Goal: Task Accomplishment & Management: Use online tool/utility

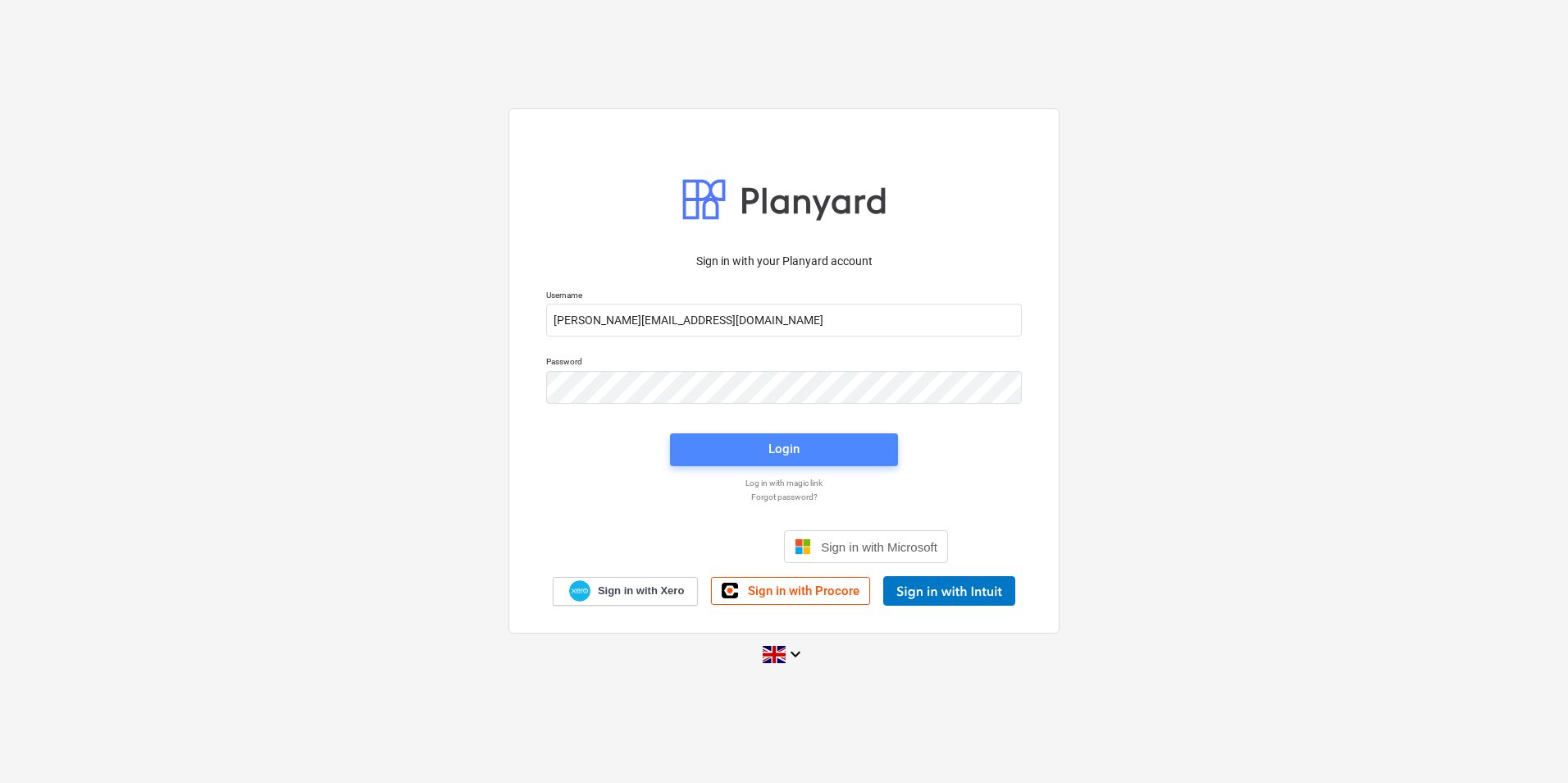
drag, startPoint x: 727, startPoint y: 447, endPoint x: 726, endPoint y: 439, distance: 8.1
click at [726, 439] on span "Login" at bounding box center [784, 449] width 189 height 21
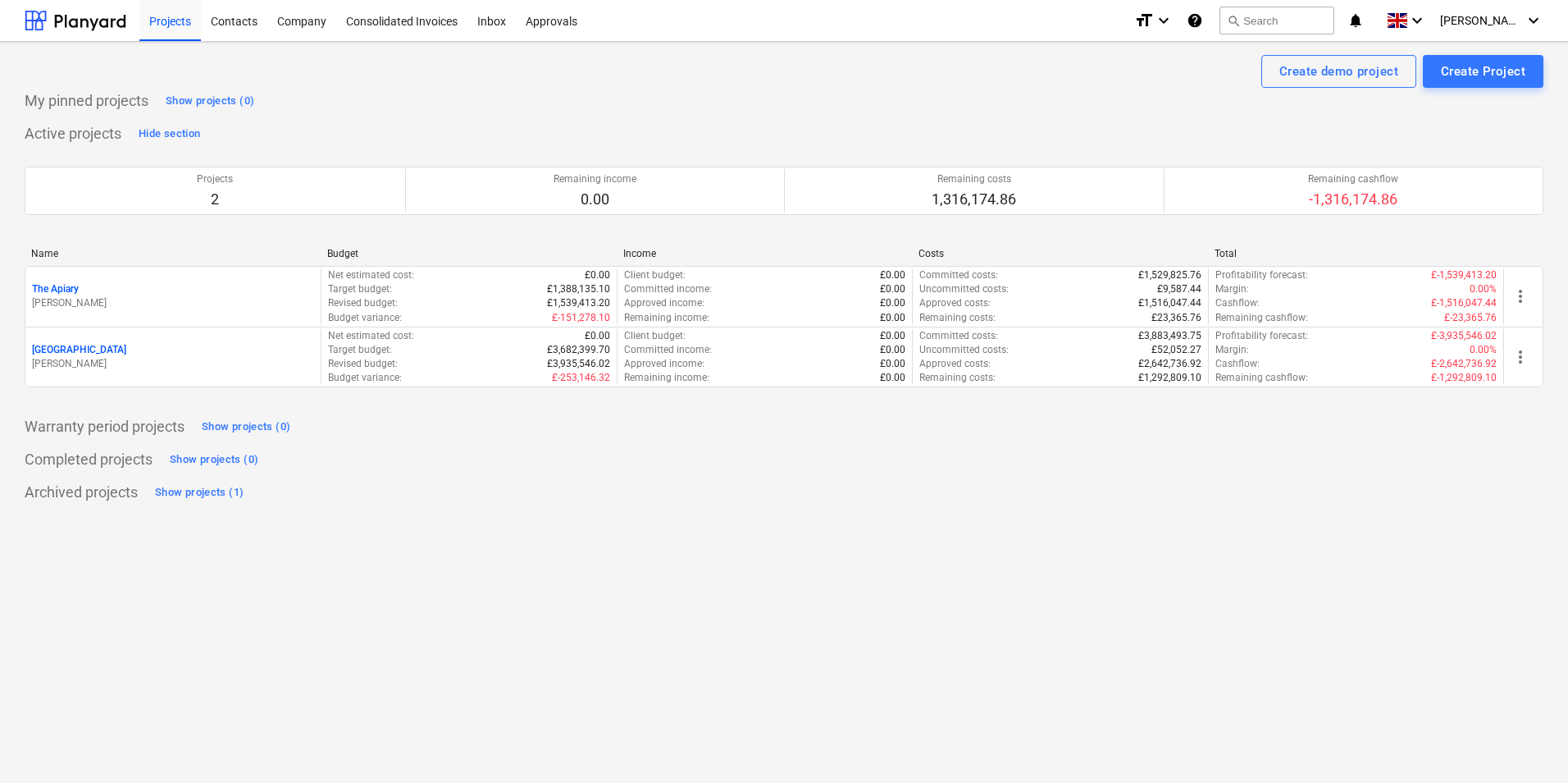
click at [82, 346] on p "[GEOGRAPHIC_DATA]" at bounding box center [79, 349] width 94 height 14
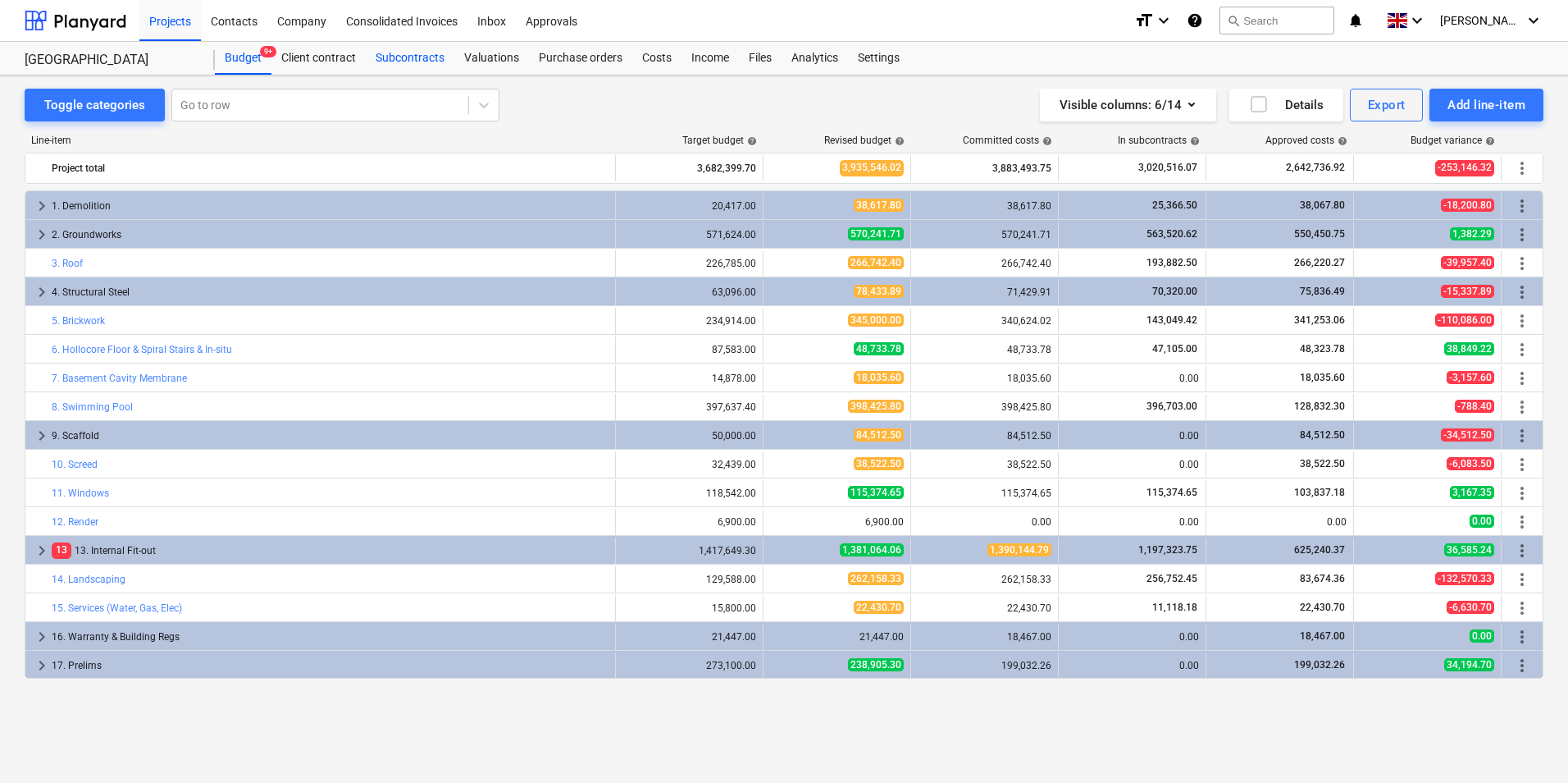
click at [415, 58] on div "Subcontracts" at bounding box center [410, 58] width 89 height 33
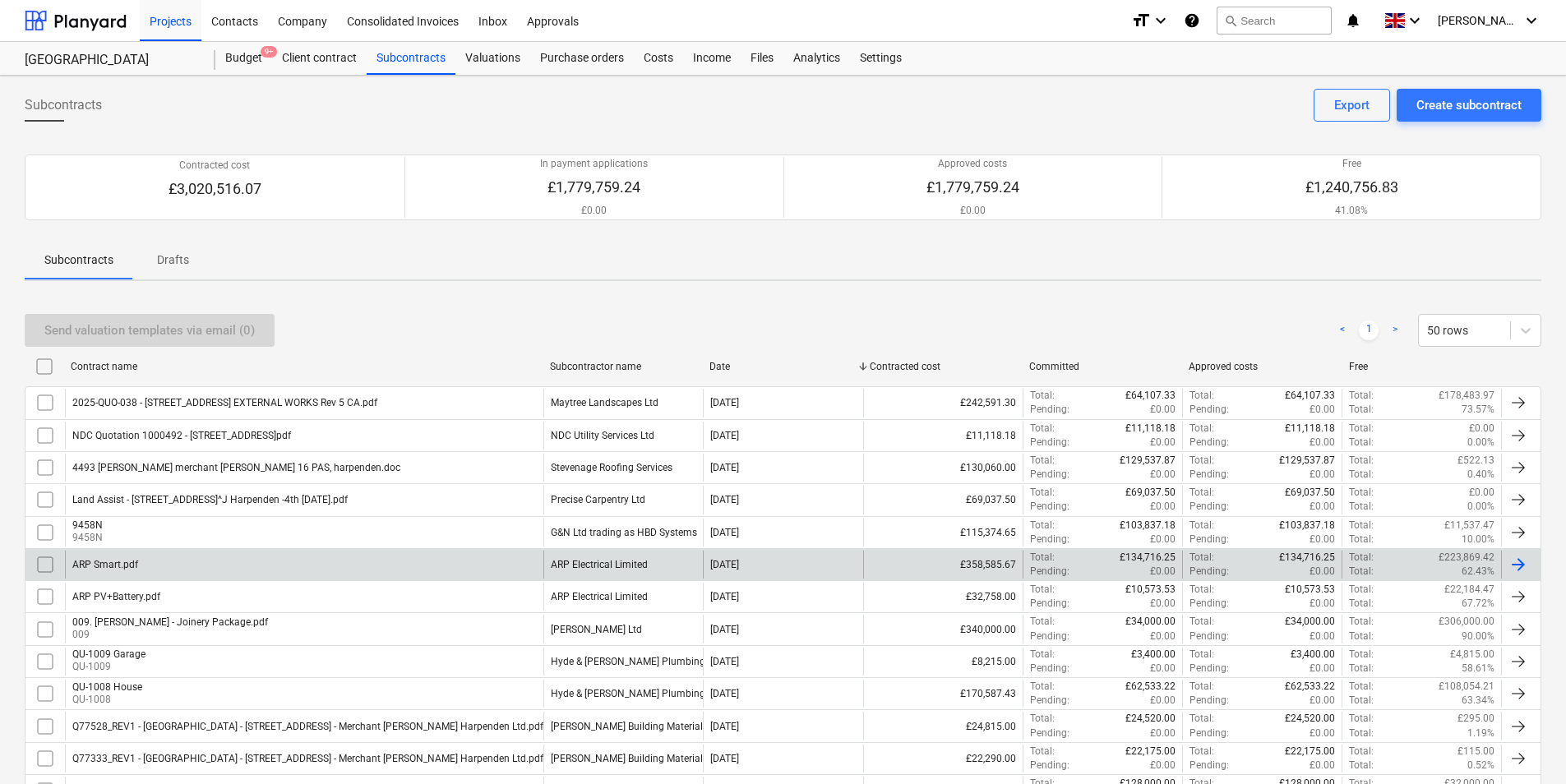
click at [171, 562] on div "ARP Smart.pdf" at bounding box center [304, 564] width 479 height 28
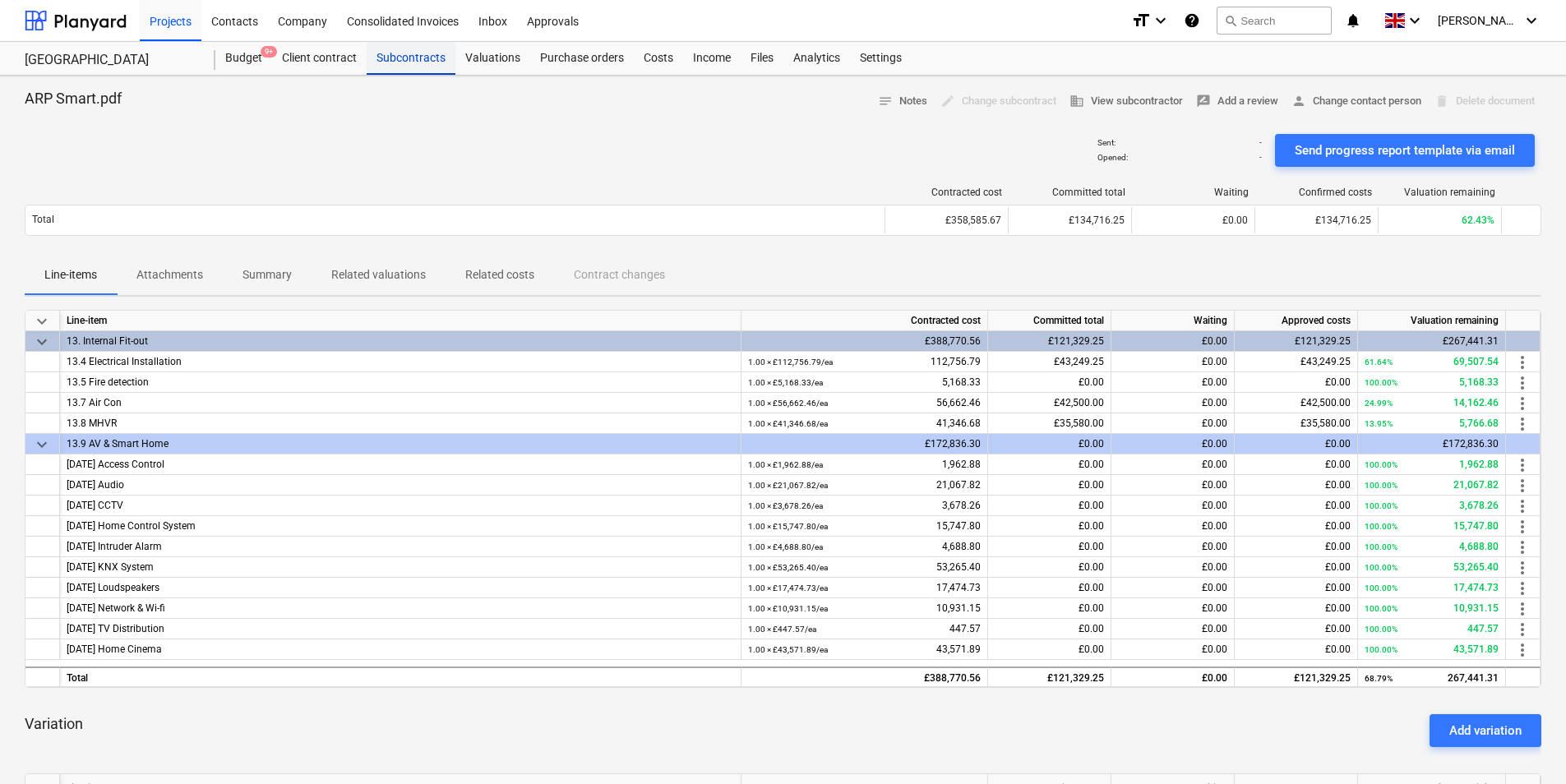
click at [410, 60] on div "Subcontracts" at bounding box center [411, 59] width 89 height 33
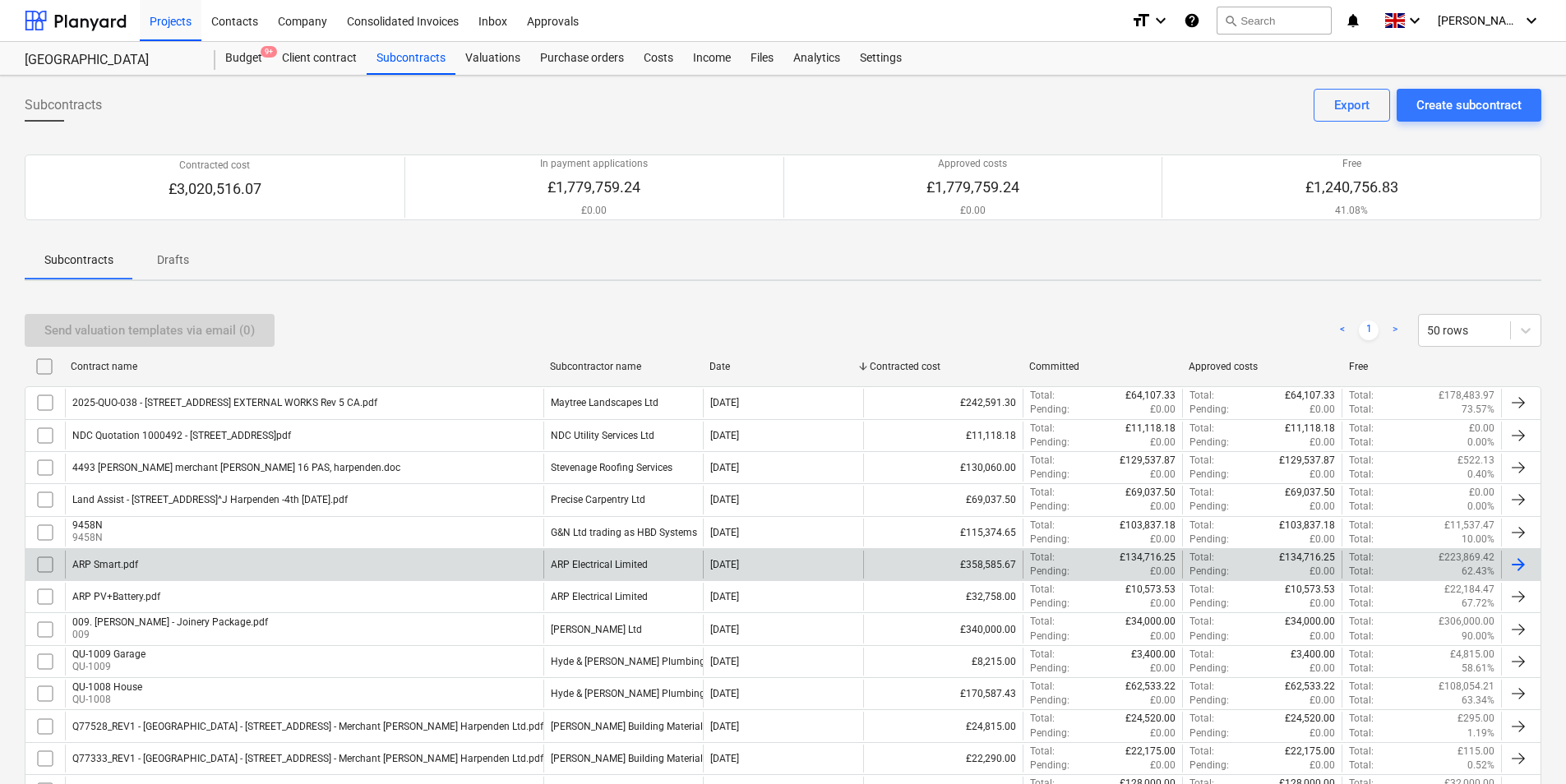
click at [107, 566] on div "ARP Smart.pdf" at bounding box center [105, 564] width 66 height 12
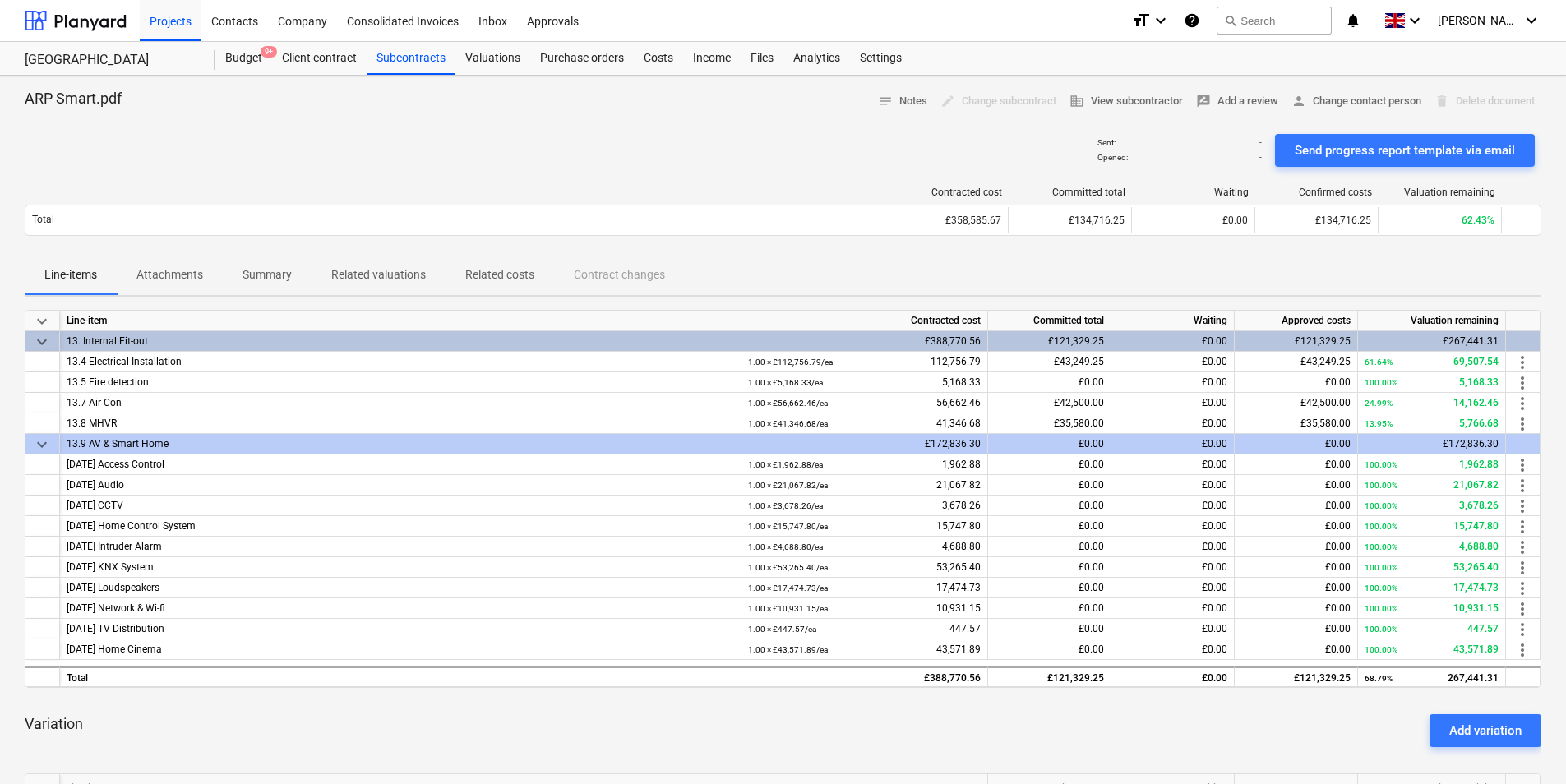
scroll to position [383, 0]
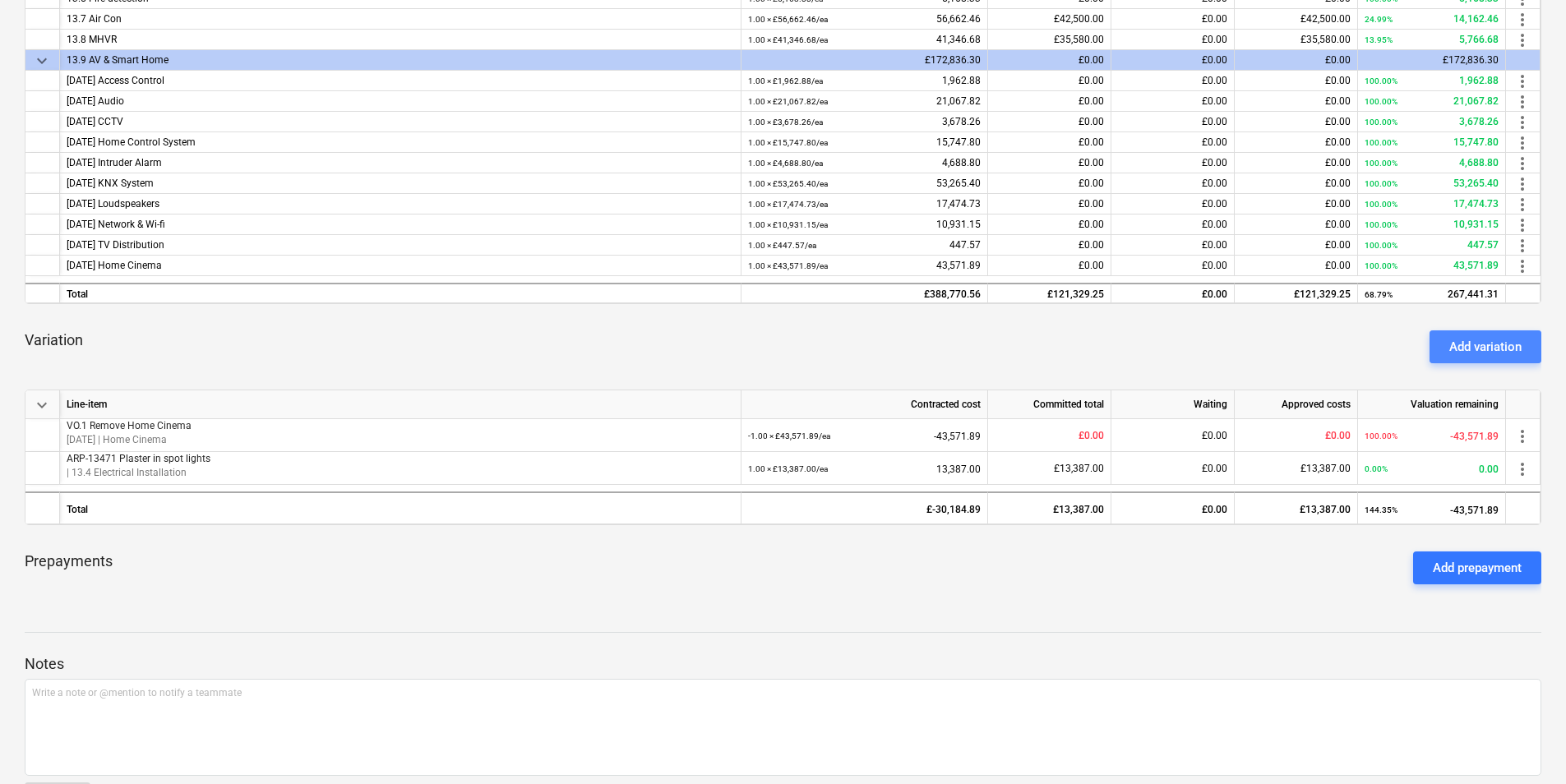
click at [1470, 346] on div "Add variation" at bounding box center [1485, 346] width 72 height 21
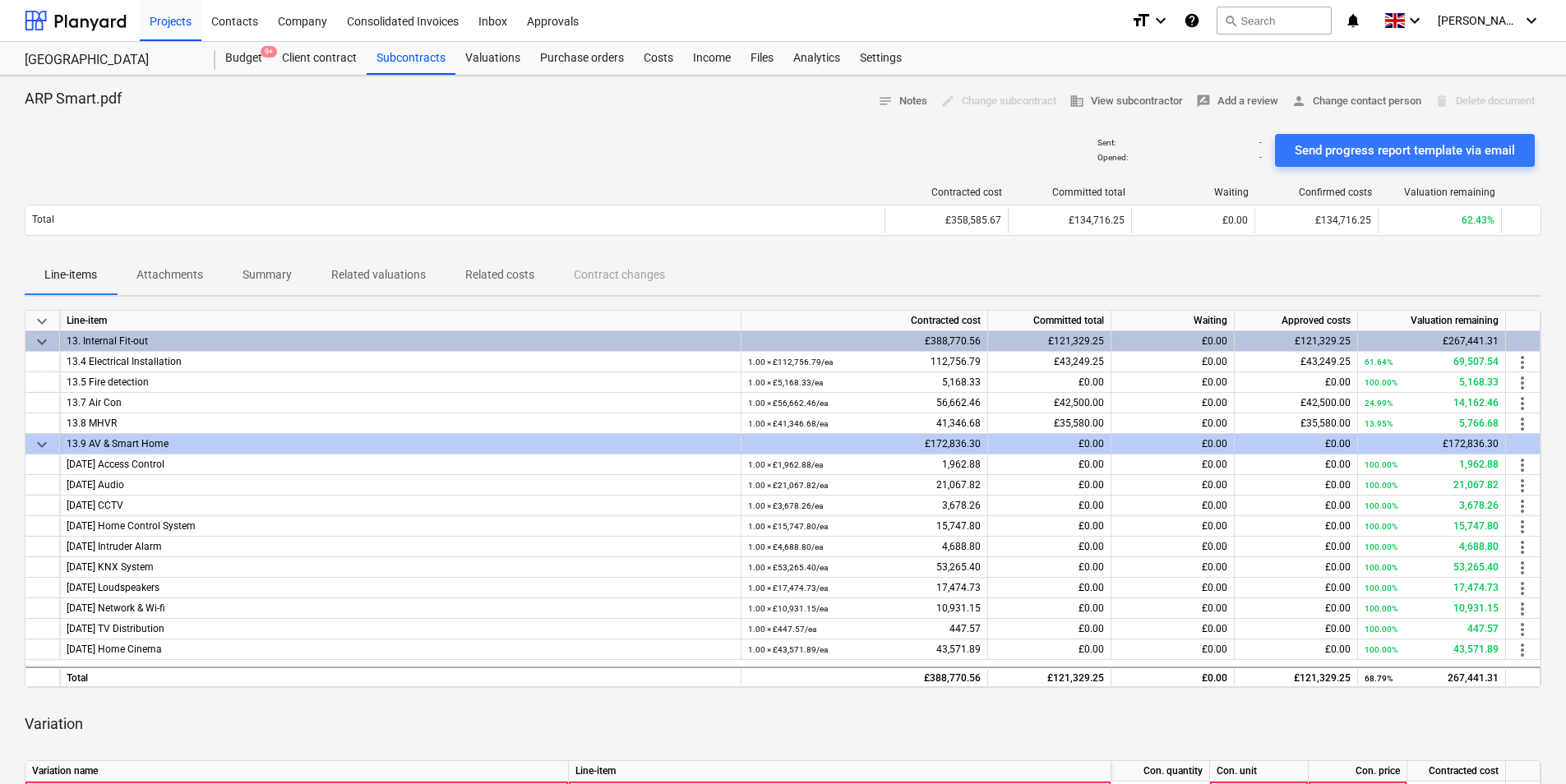
click at [171, 275] on p "Attachments" at bounding box center [169, 274] width 67 height 17
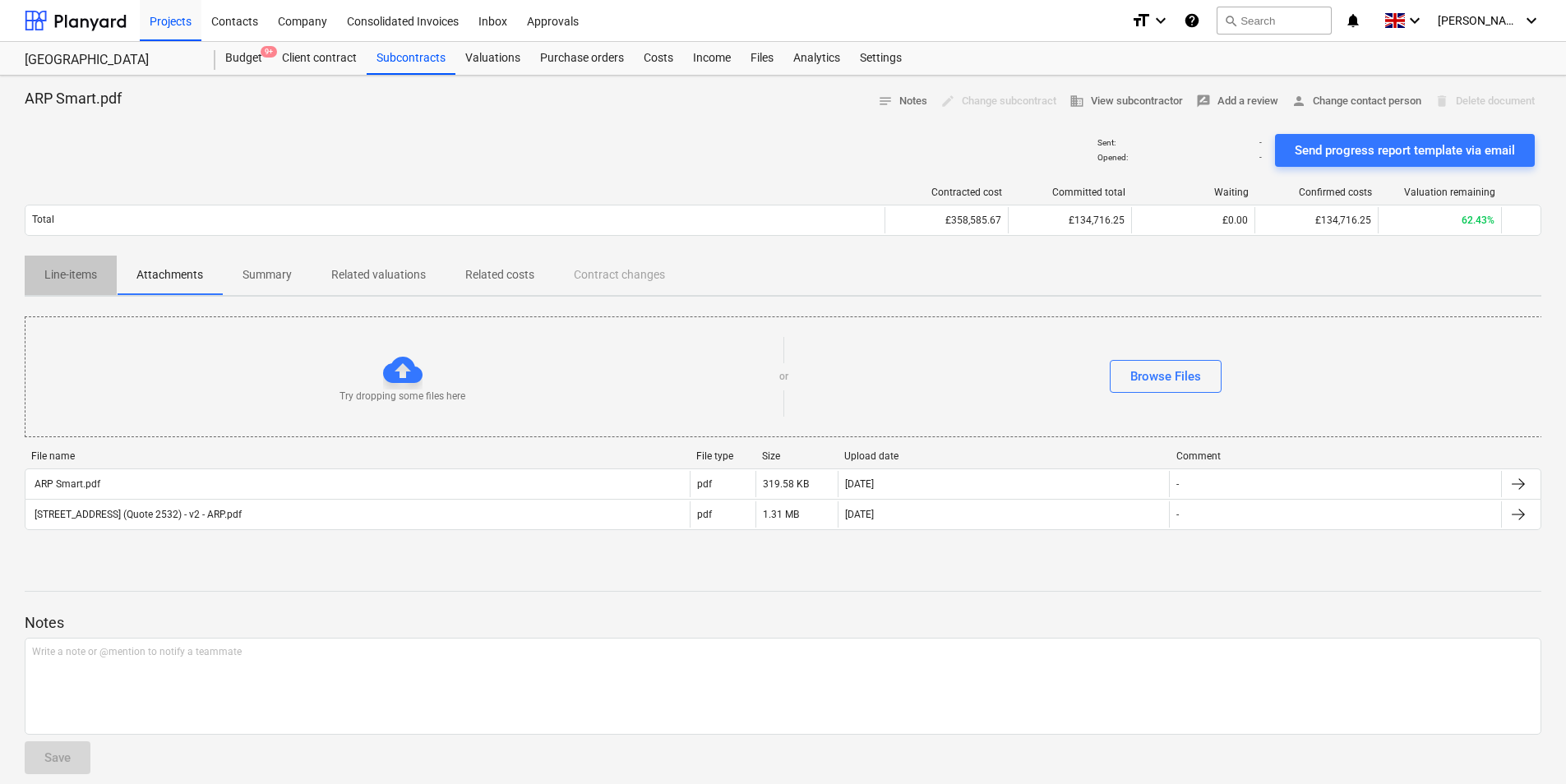
click at [76, 279] on p "Line-items" at bounding box center [70, 274] width 52 height 17
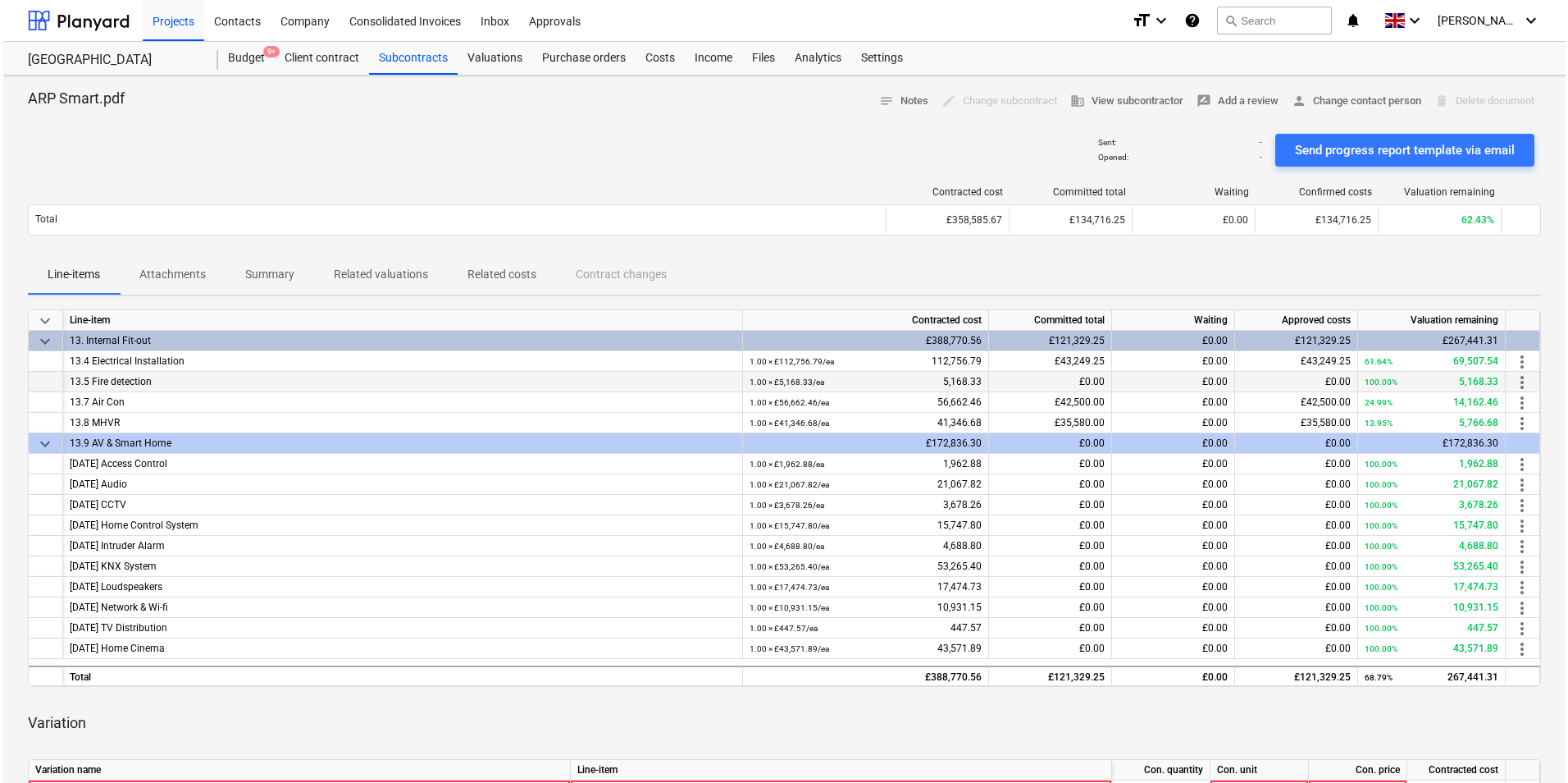
scroll to position [383, 0]
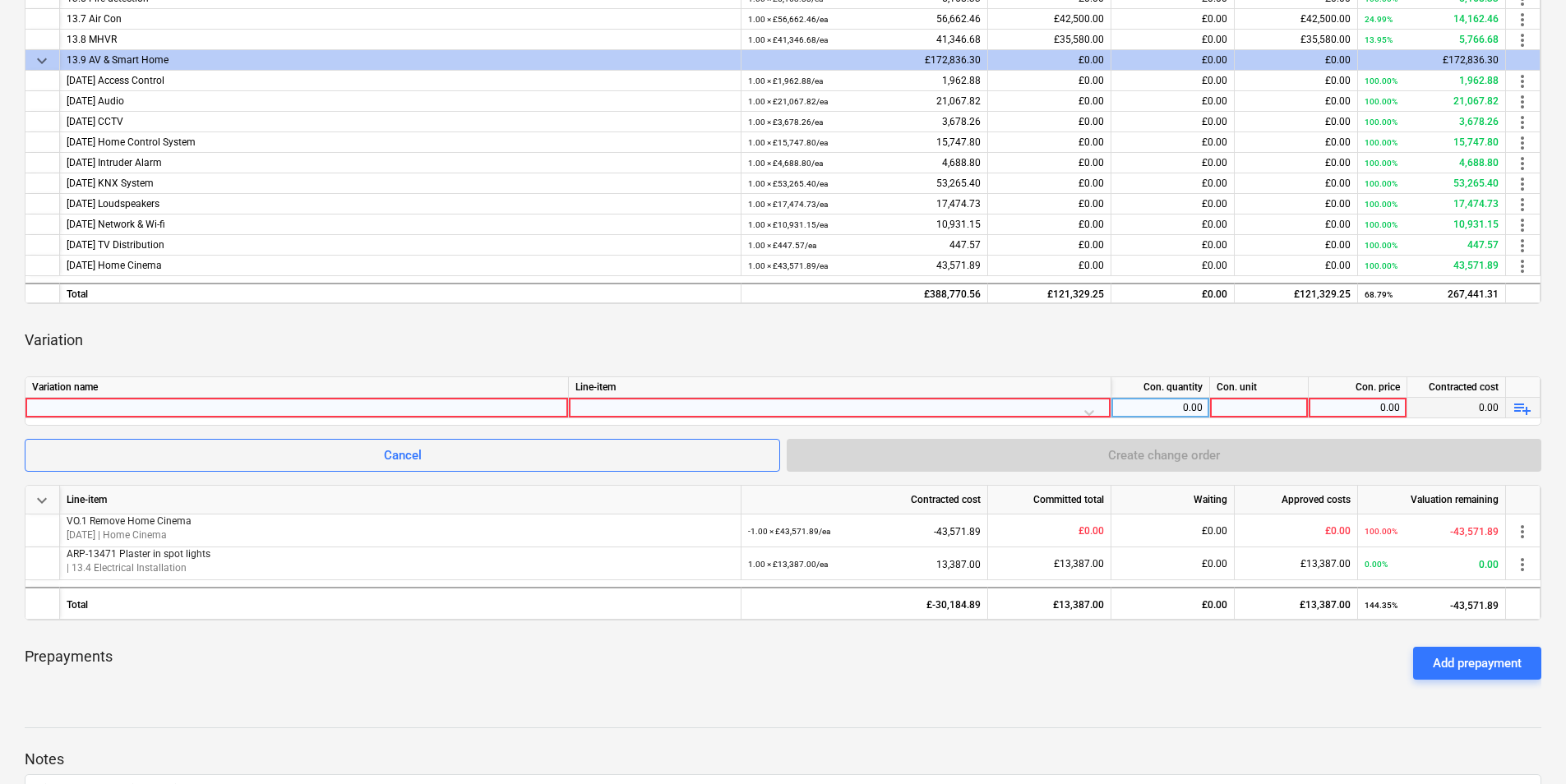
click at [81, 401] on div at bounding box center [297, 408] width 529 height 20
type input "Quote 2532 v2"
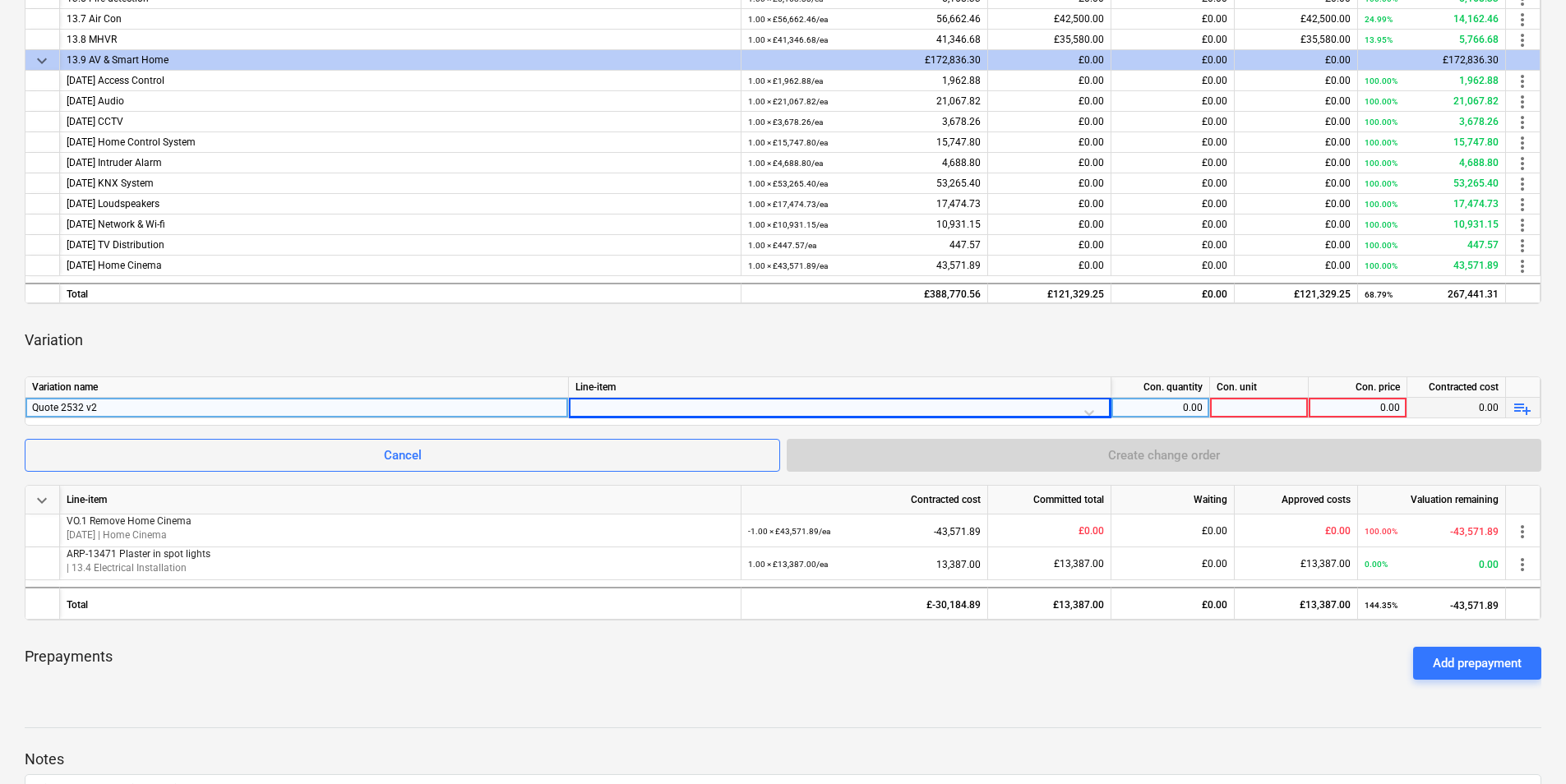
click at [1089, 416] on div at bounding box center [839, 412] width 528 height 28
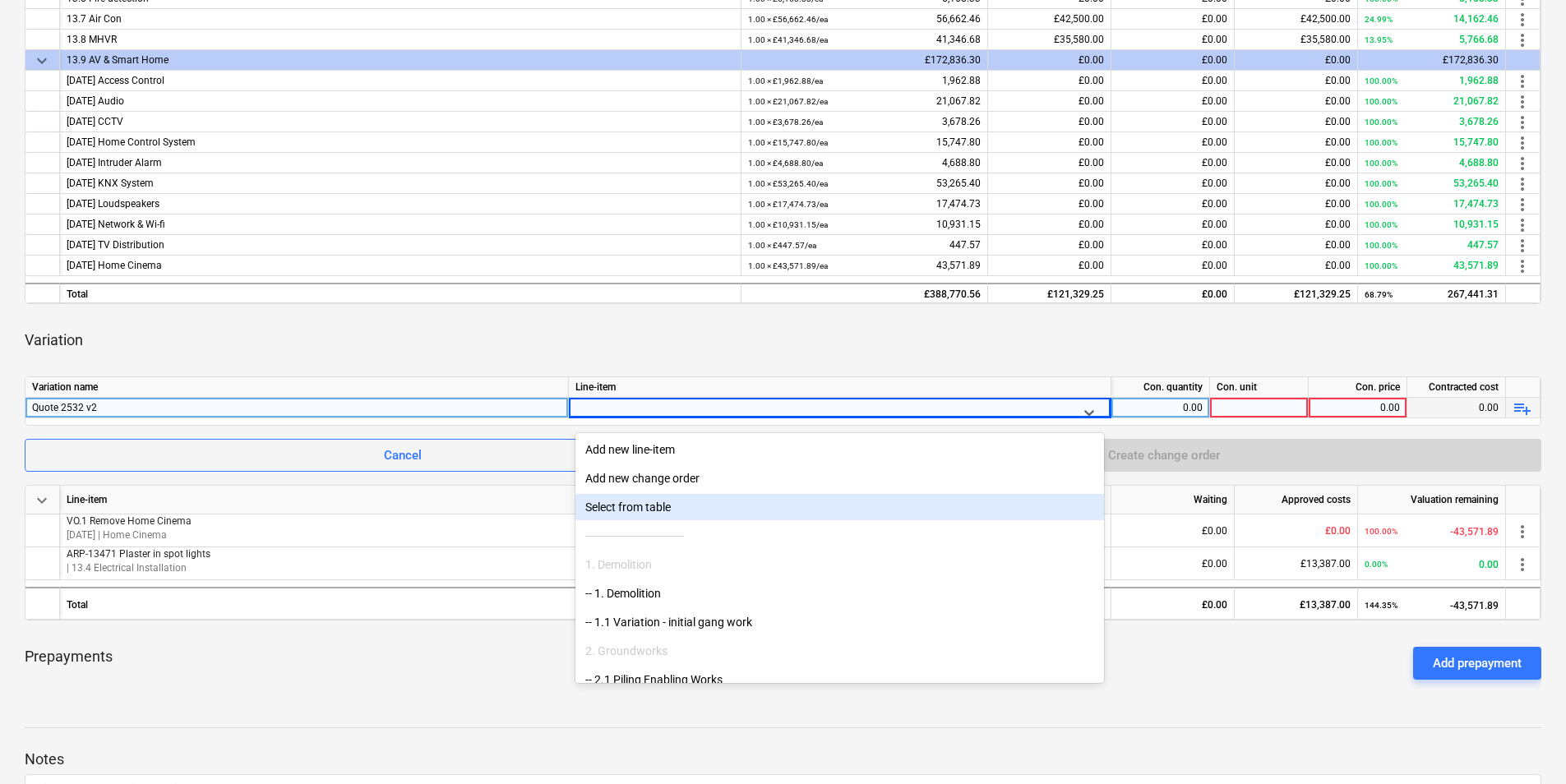
click at [752, 513] on div "Select from table" at bounding box center [839, 507] width 528 height 27
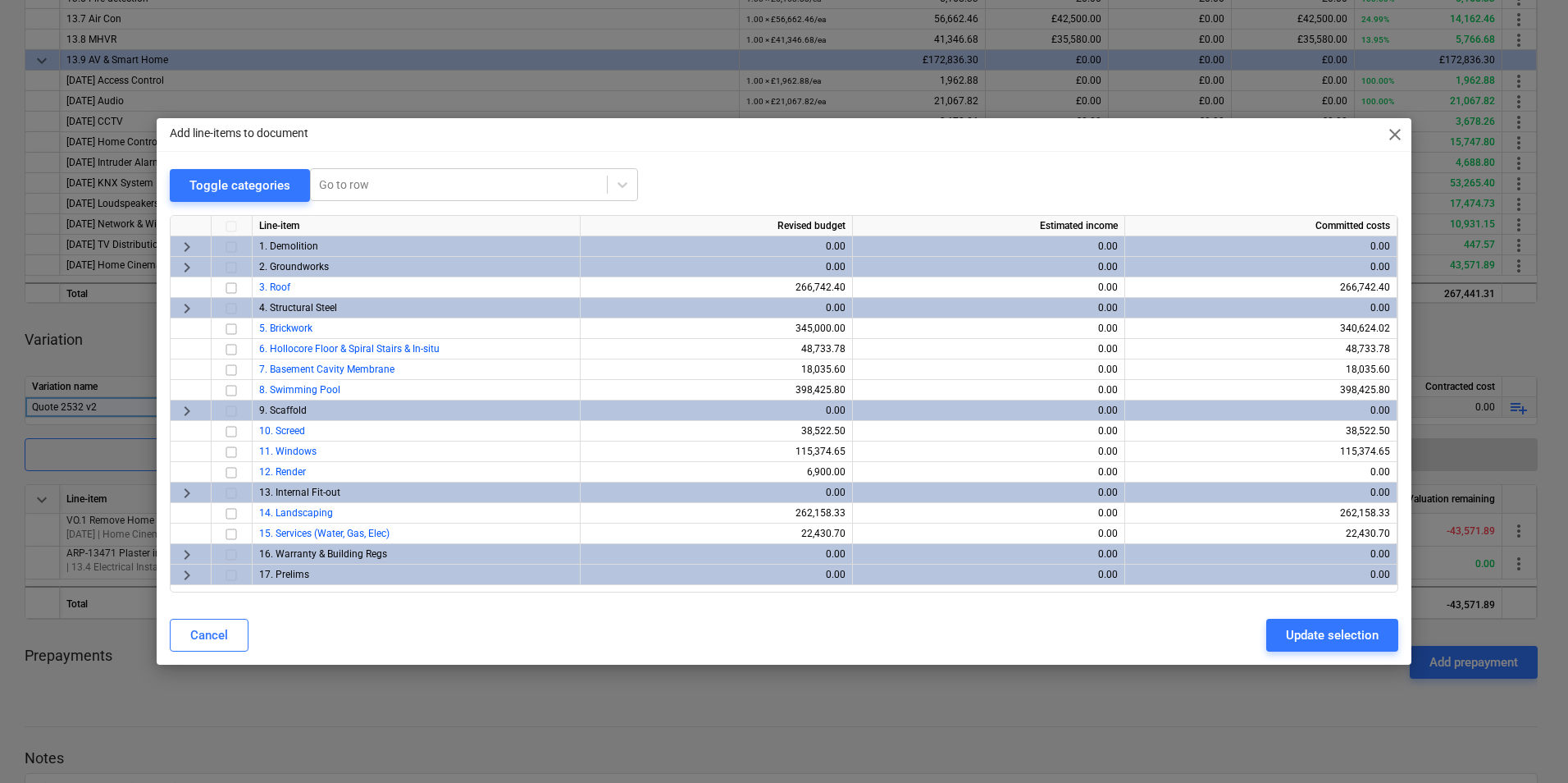
drag, startPoint x: 187, startPoint y: 499, endPoint x: 559, endPoint y: 453, distance: 374.8
click at [185, 499] on span "keyboard_arrow_right" at bounding box center [187, 493] width 20 height 20
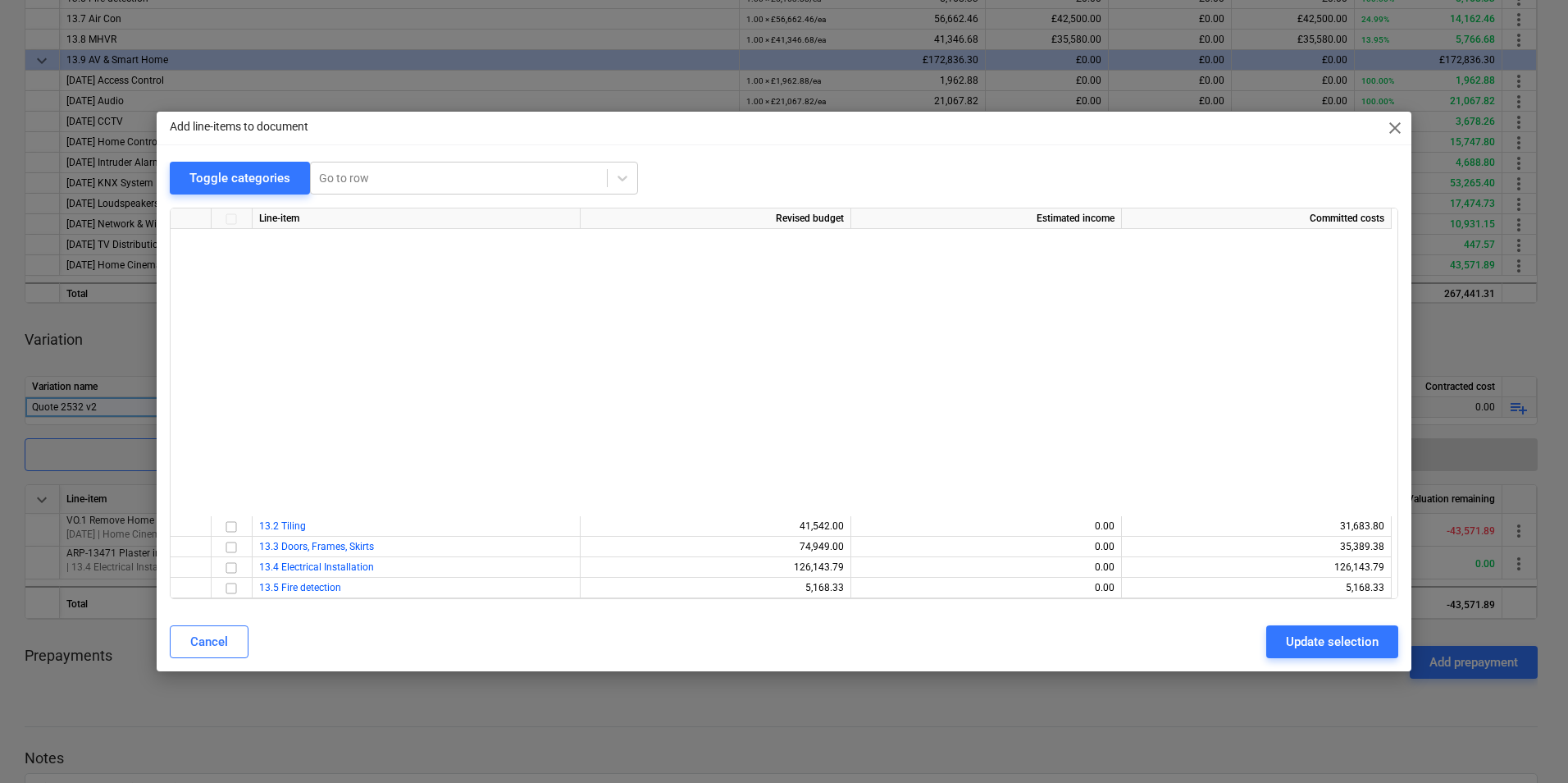
scroll to position [383, 0]
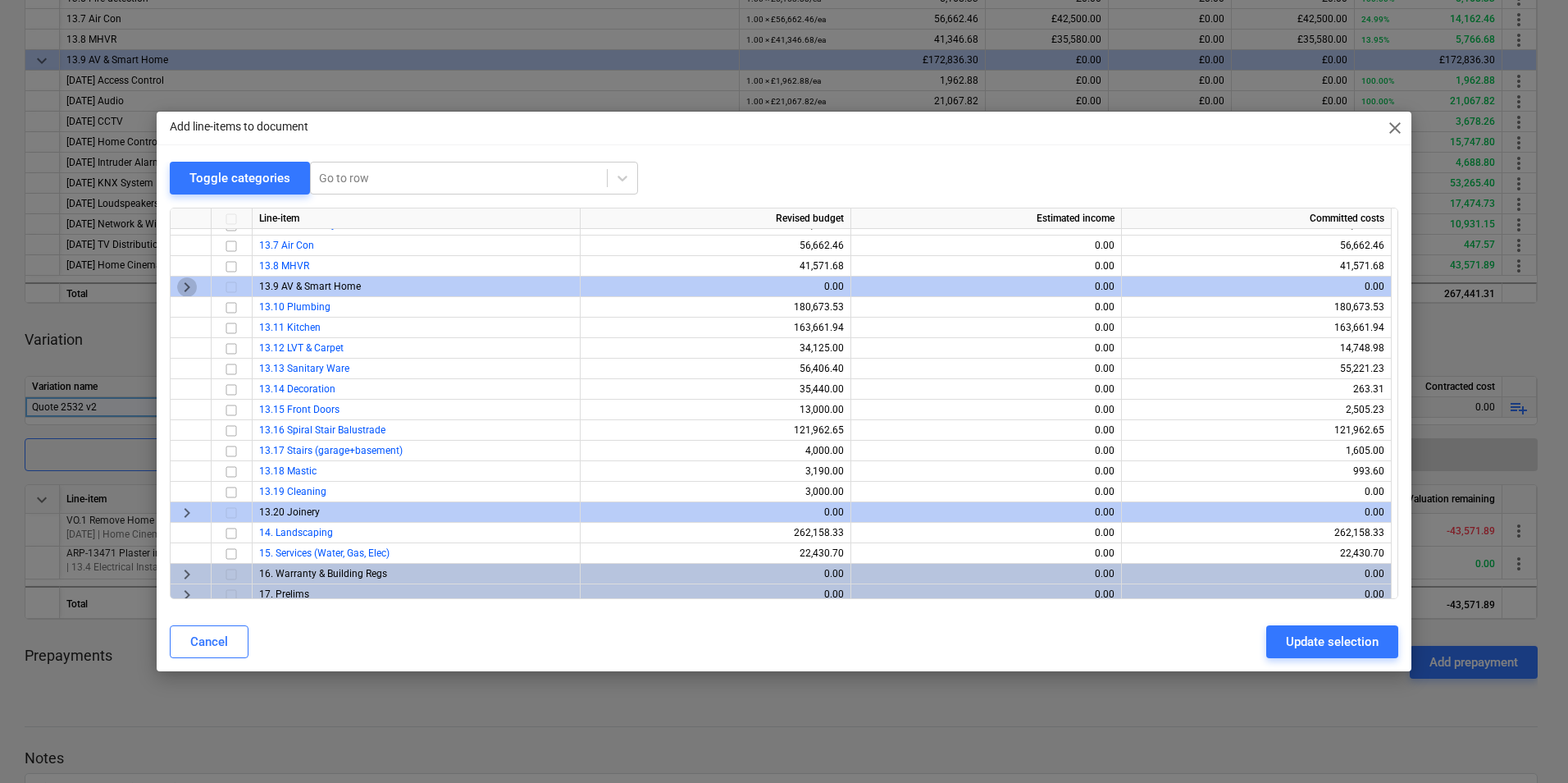
click at [189, 287] on span "keyboard_arrow_right" at bounding box center [187, 288] width 20 height 20
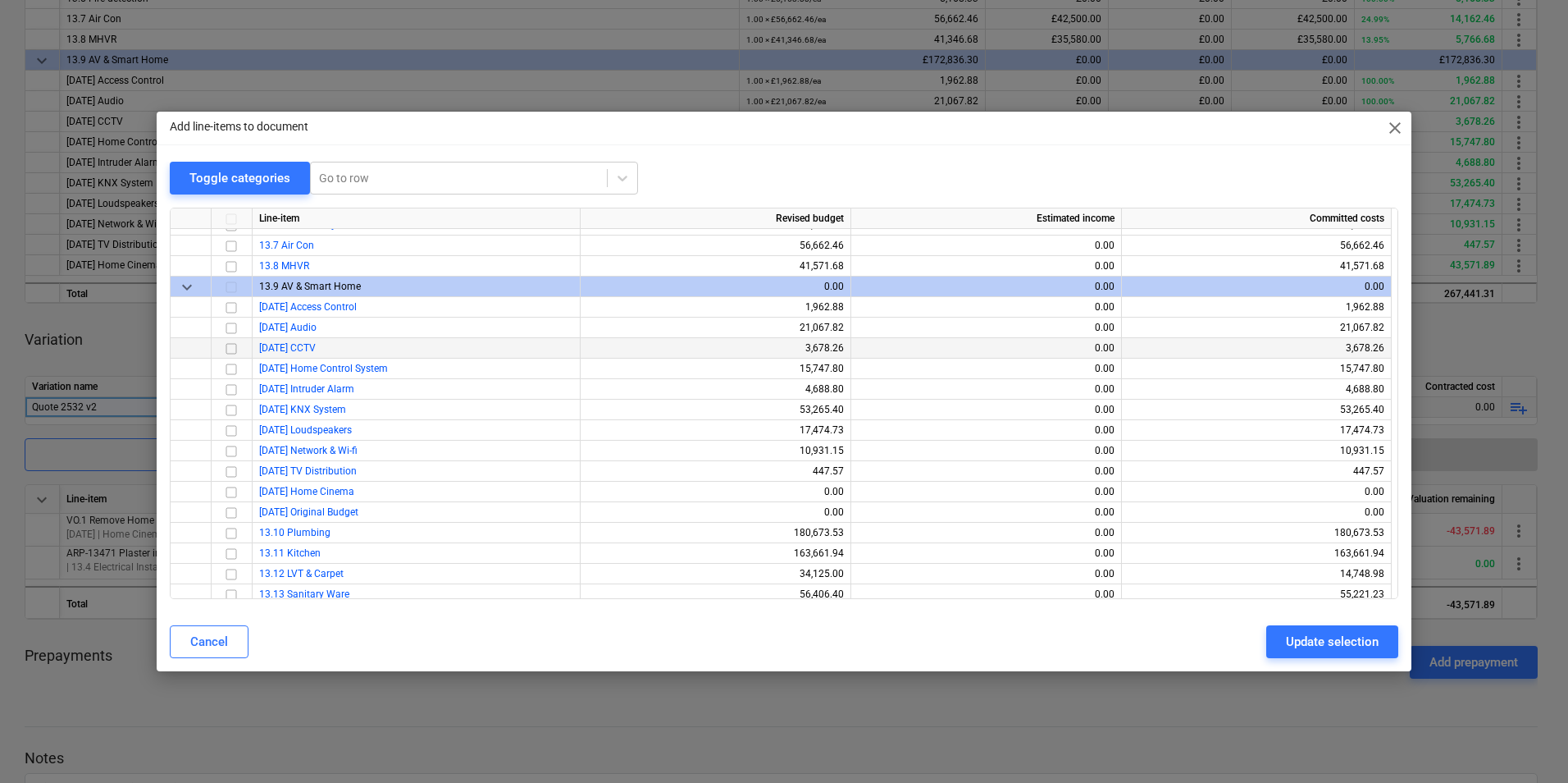
click at [233, 348] on input "checkbox" at bounding box center [231, 349] width 20 height 20
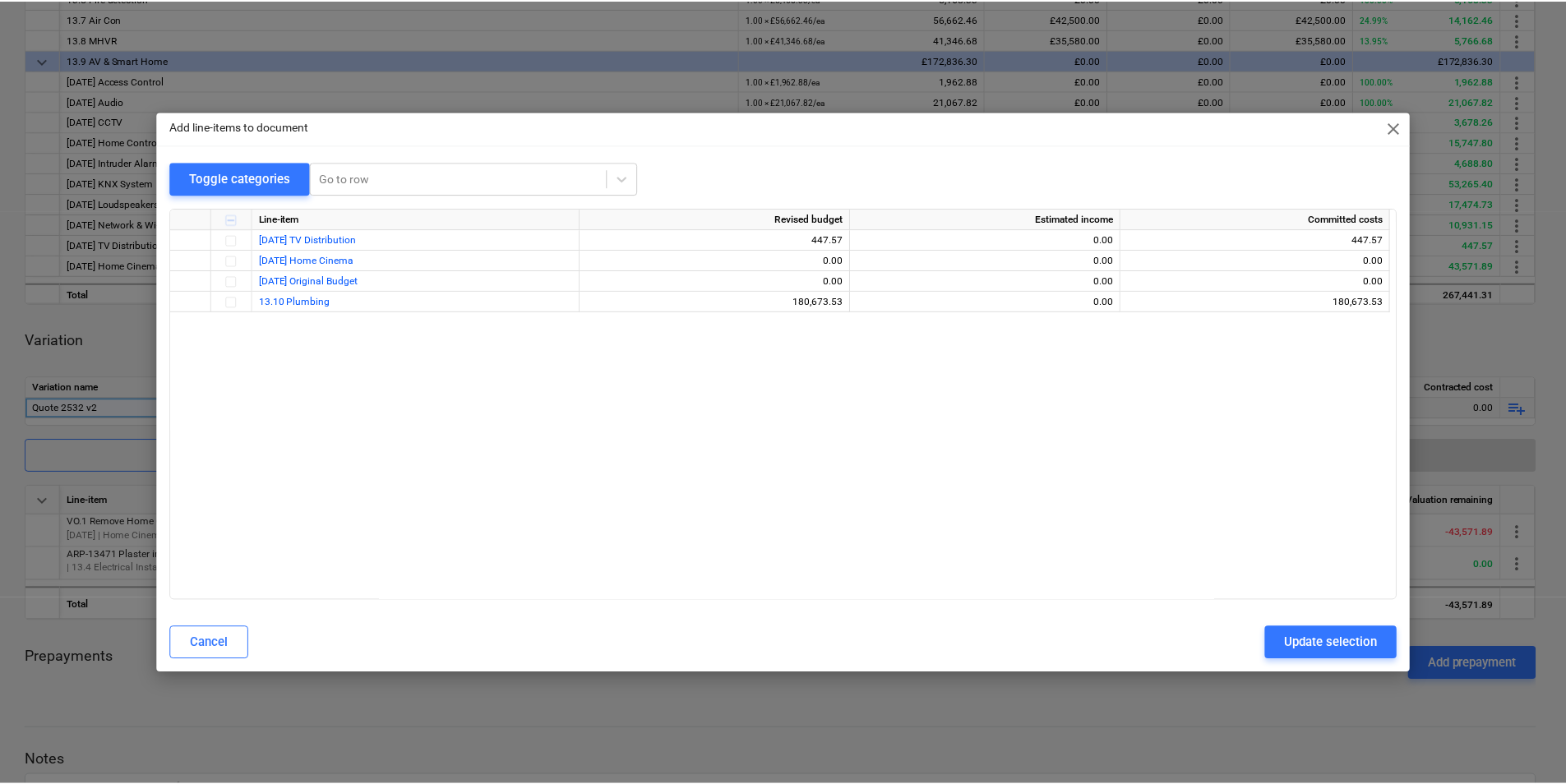
scroll to position [232, 0]
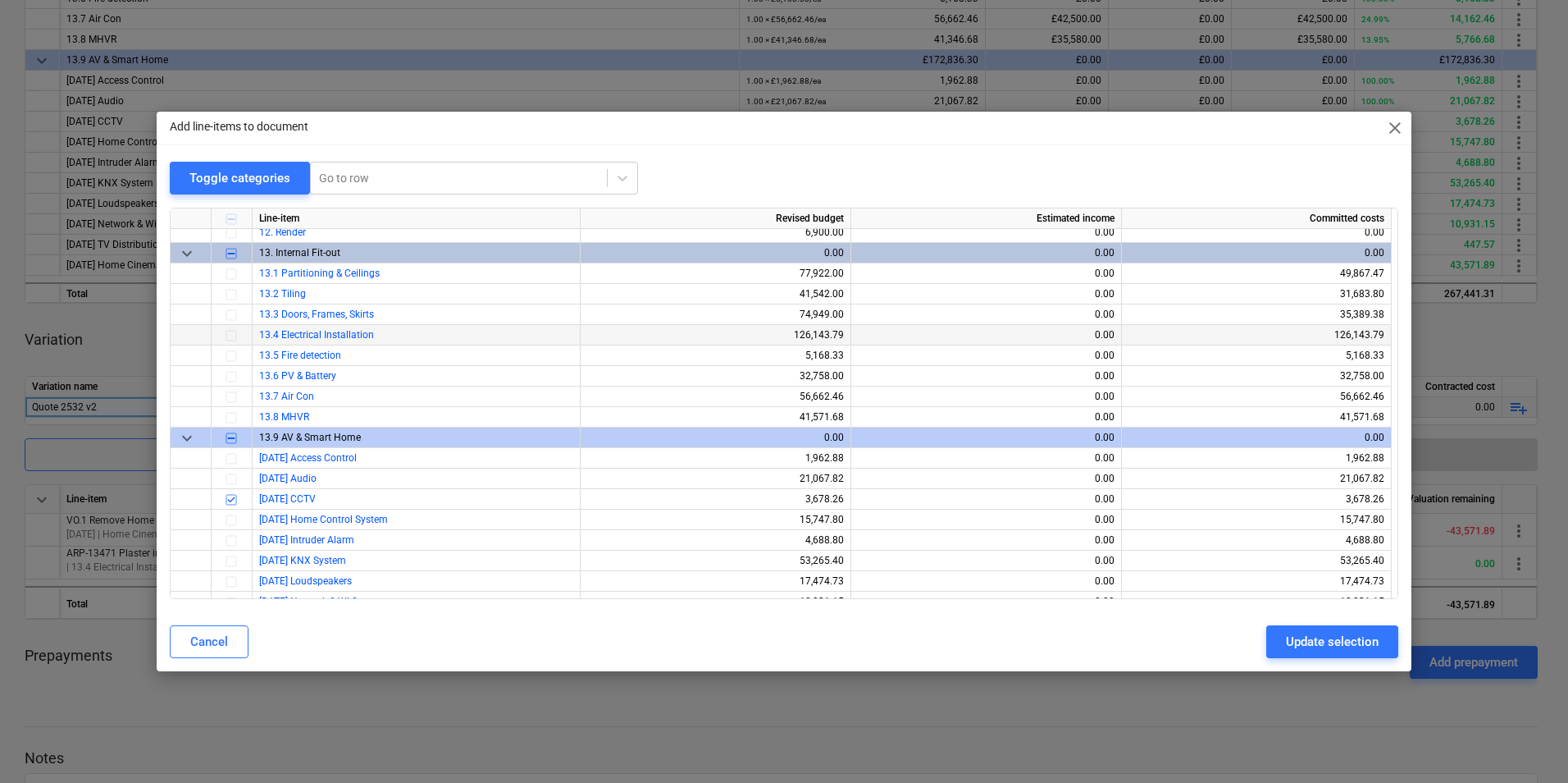
click at [232, 336] on div at bounding box center [232, 335] width 41 height 20
click at [233, 336] on div at bounding box center [232, 335] width 41 height 20
click at [220, 637] on div "Cancel" at bounding box center [208, 641] width 37 height 21
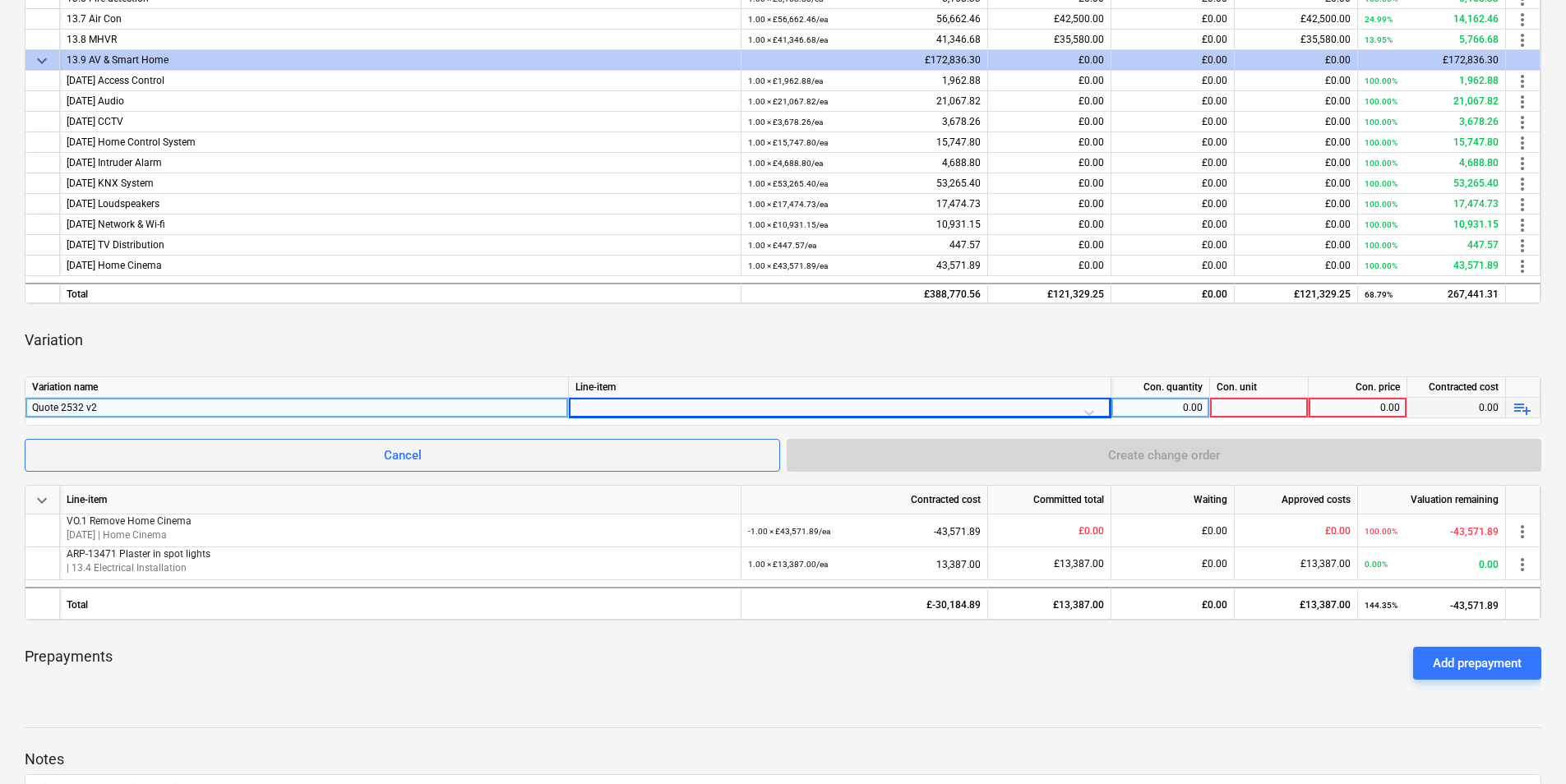
click at [1009, 404] on div at bounding box center [839, 412] width 528 height 28
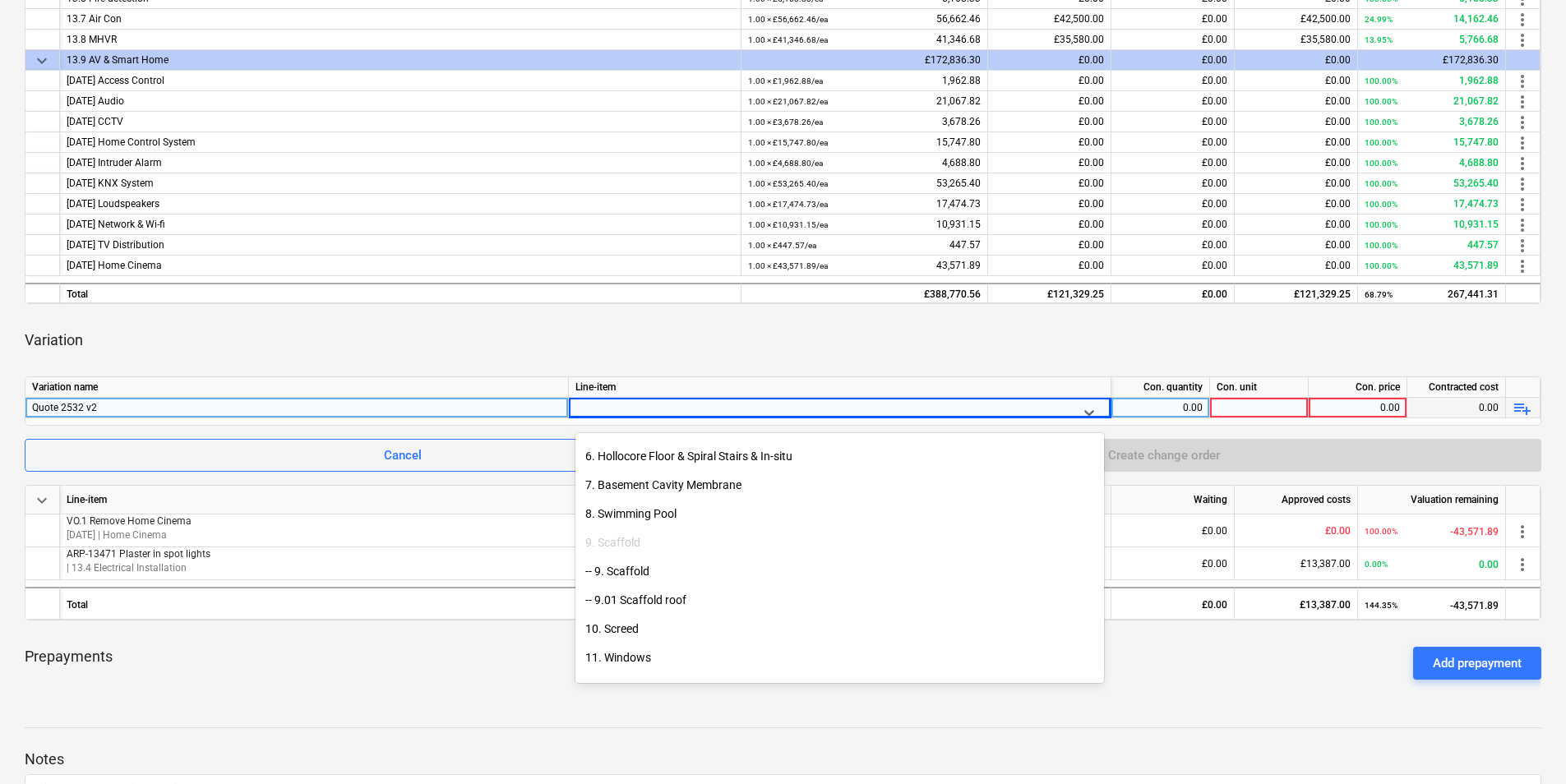
scroll to position [767, 0]
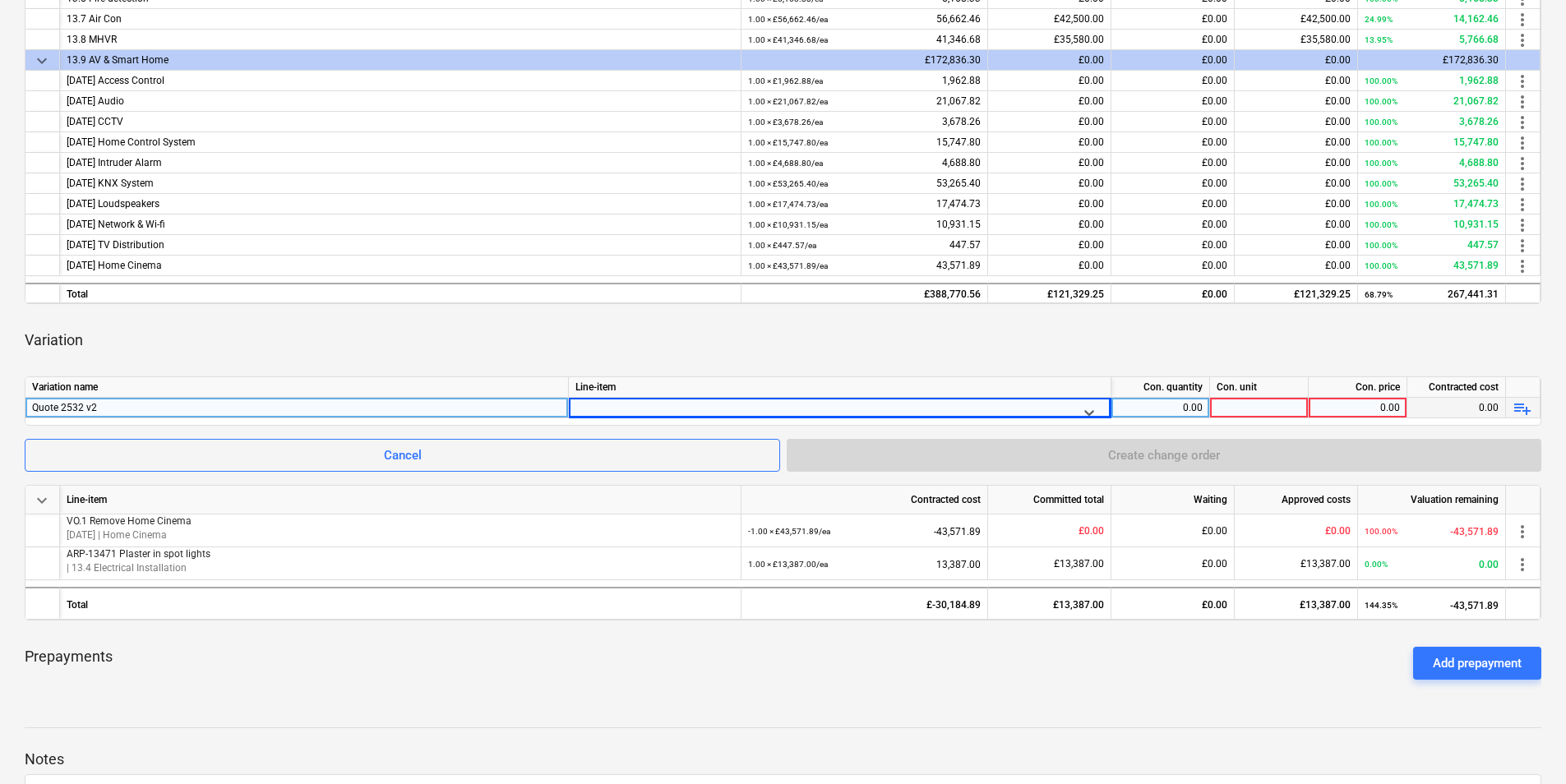
click at [615, 403] on div at bounding box center [825, 412] width 486 height 20
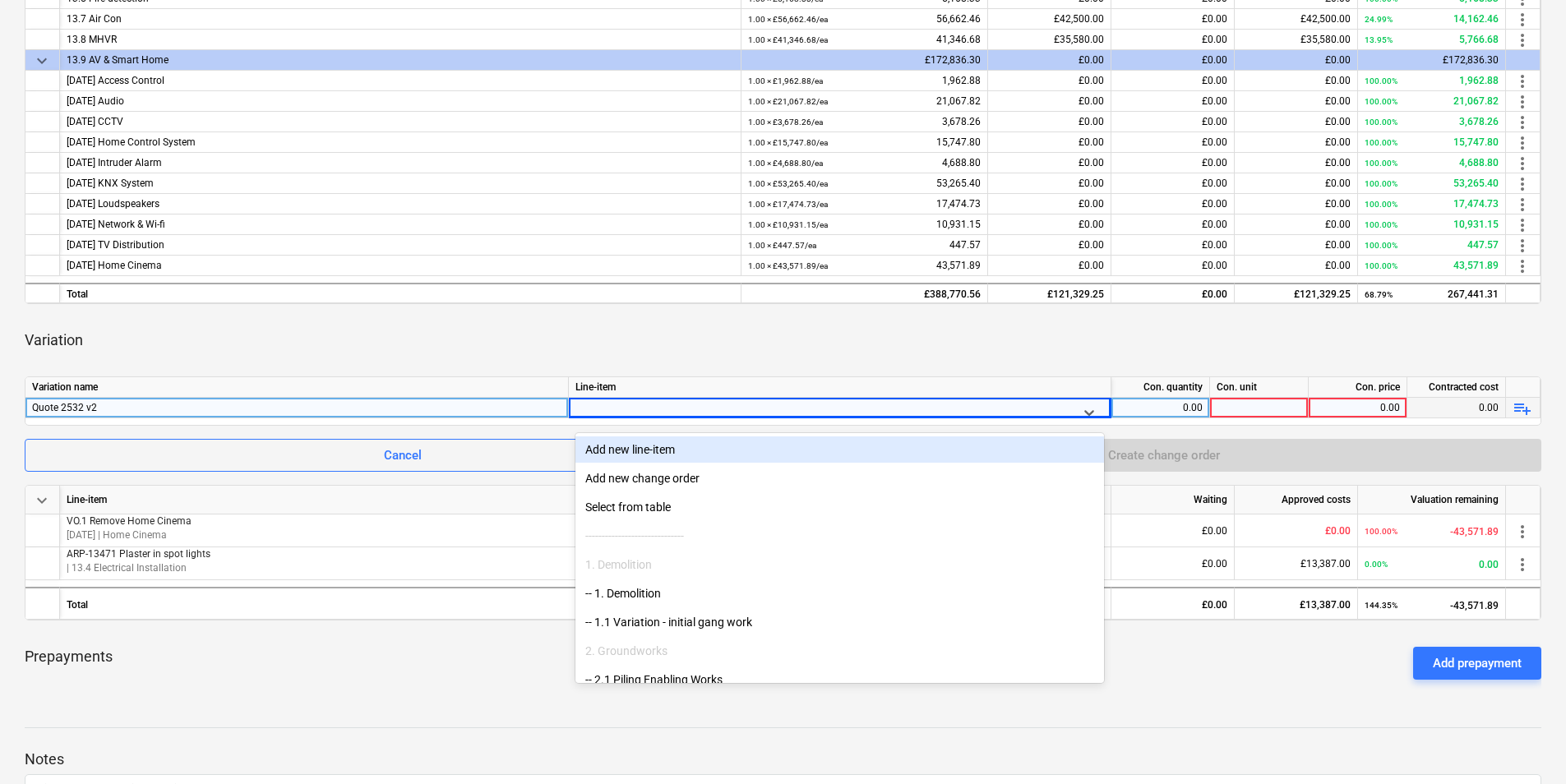
click at [615, 403] on div at bounding box center [825, 412] width 486 height 20
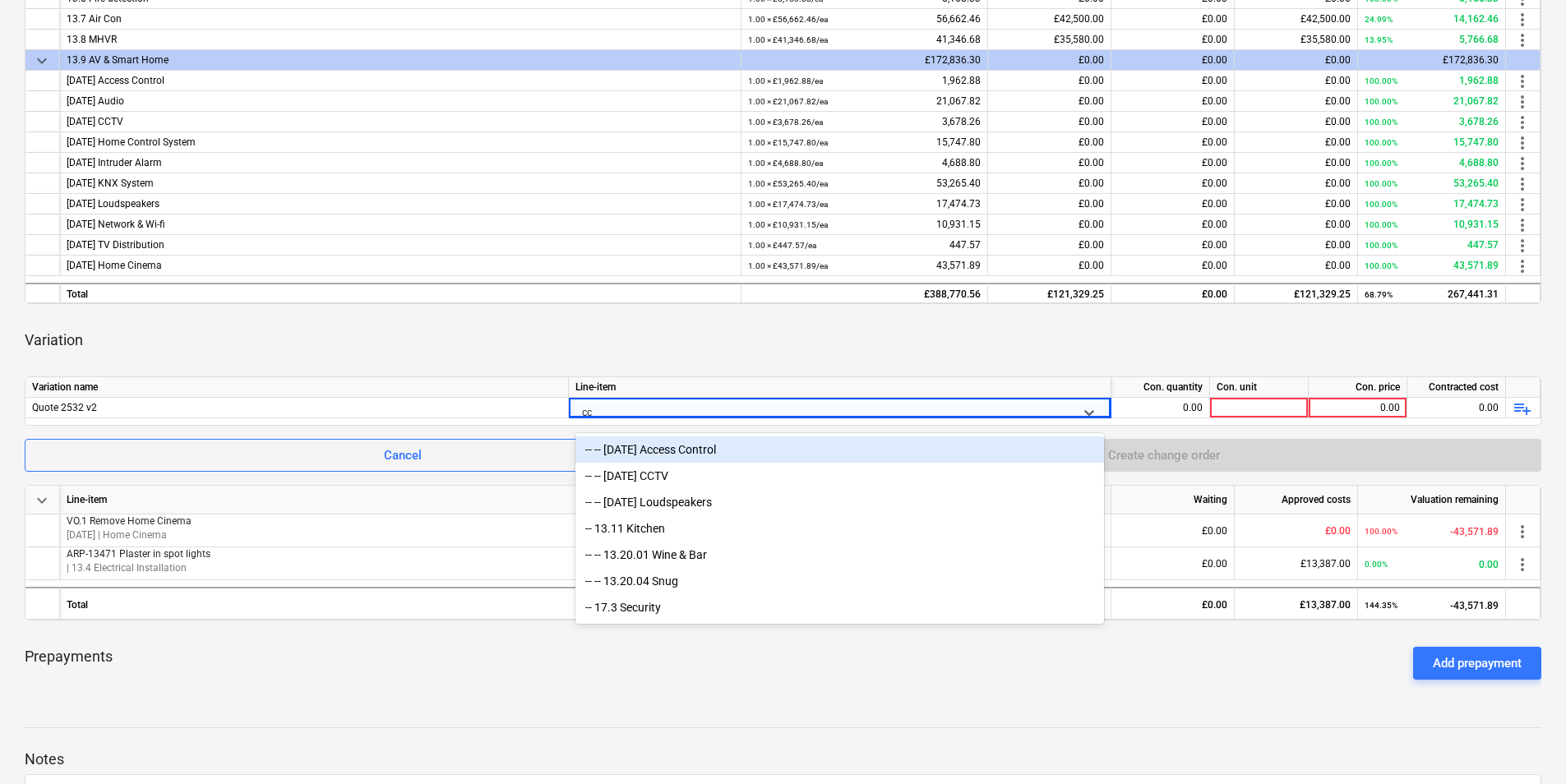
type input "cct"
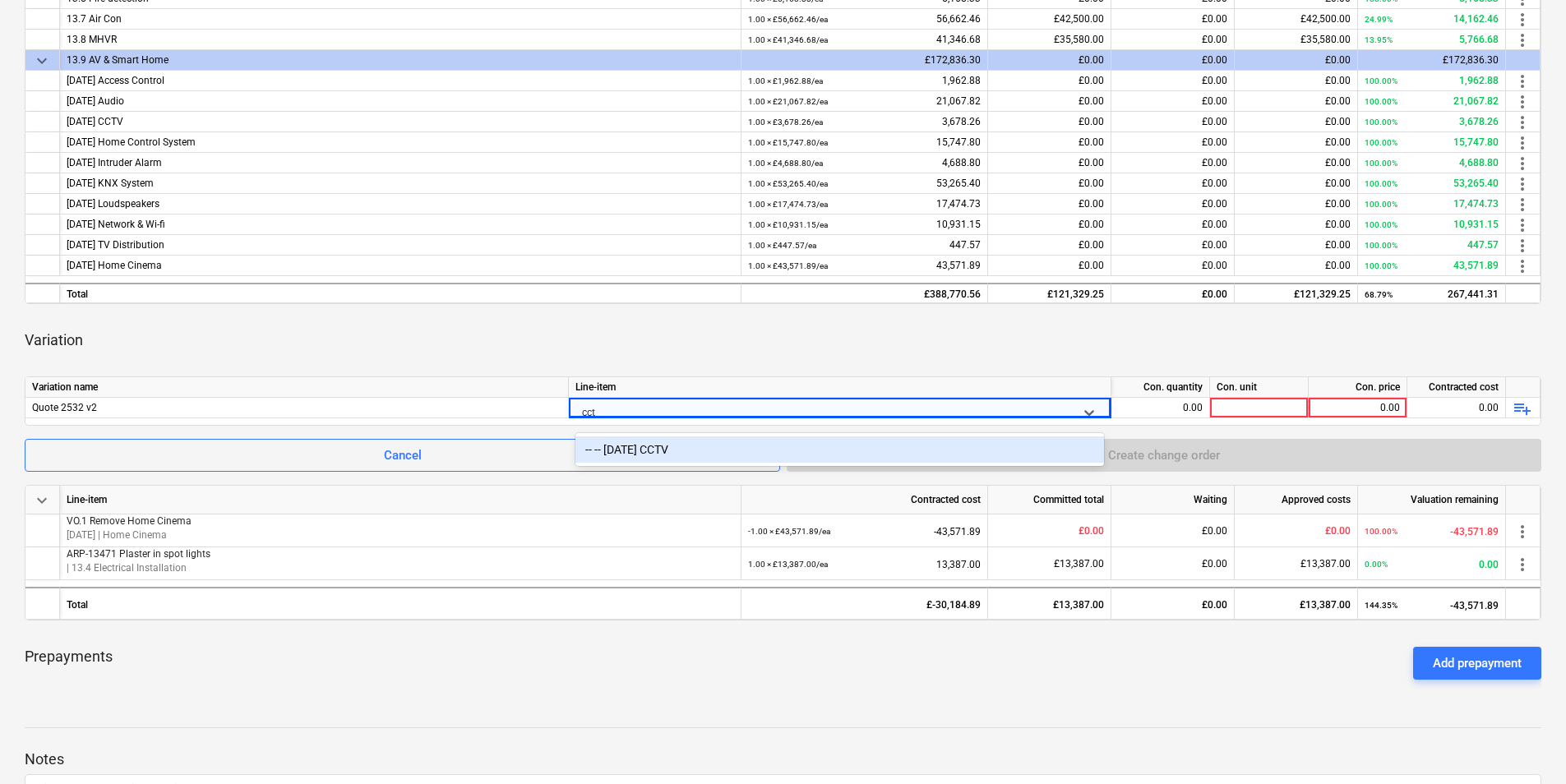
click at [675, 447] on div "-- -- [DATE] CCTV" at bounding box center [839, 449] width 528 height 27
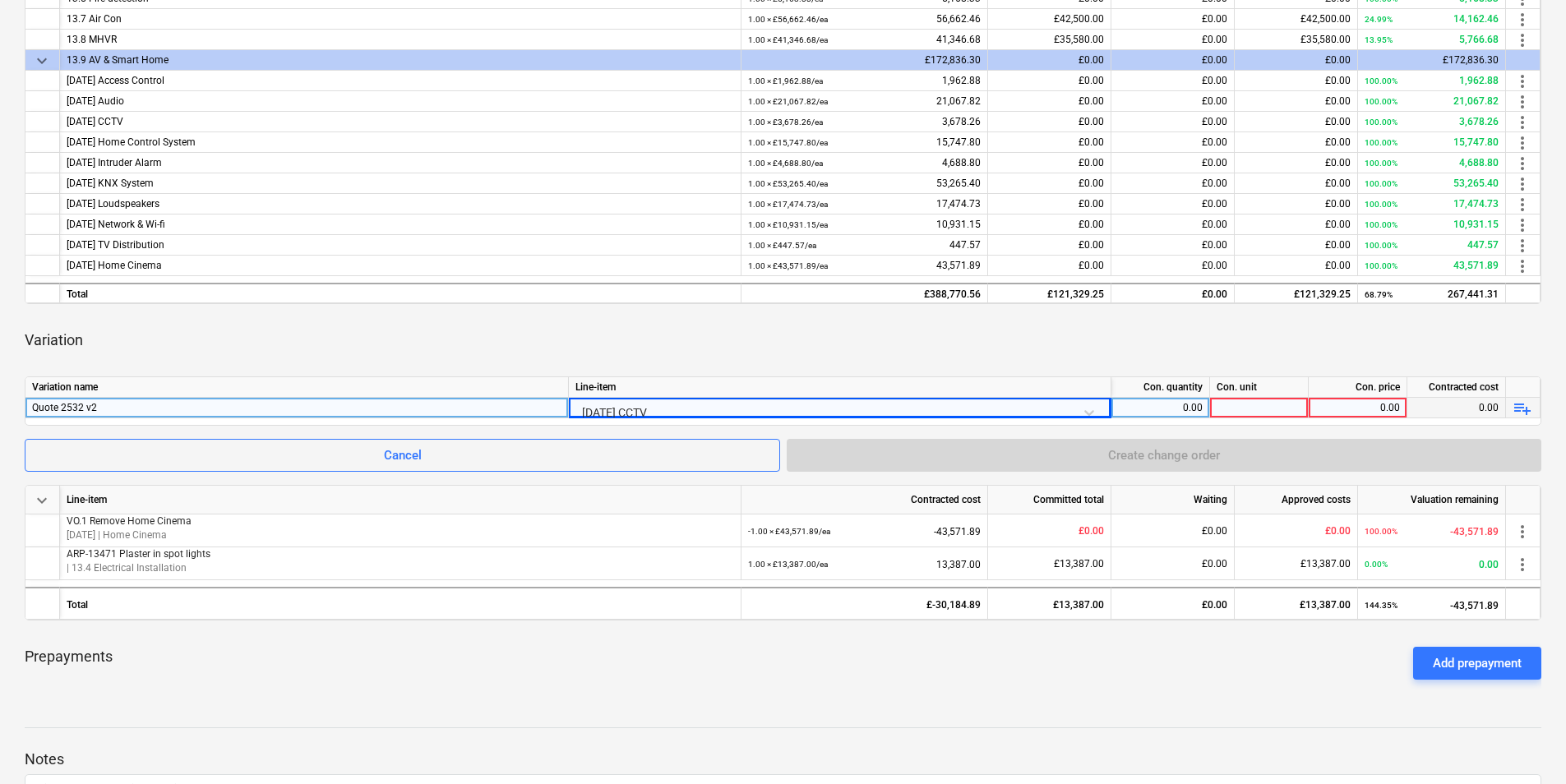
click at [1172, 408] on div "0.00" at bounding box center [1160, 408] width 84 height 20
type input "1"
type input "ea"
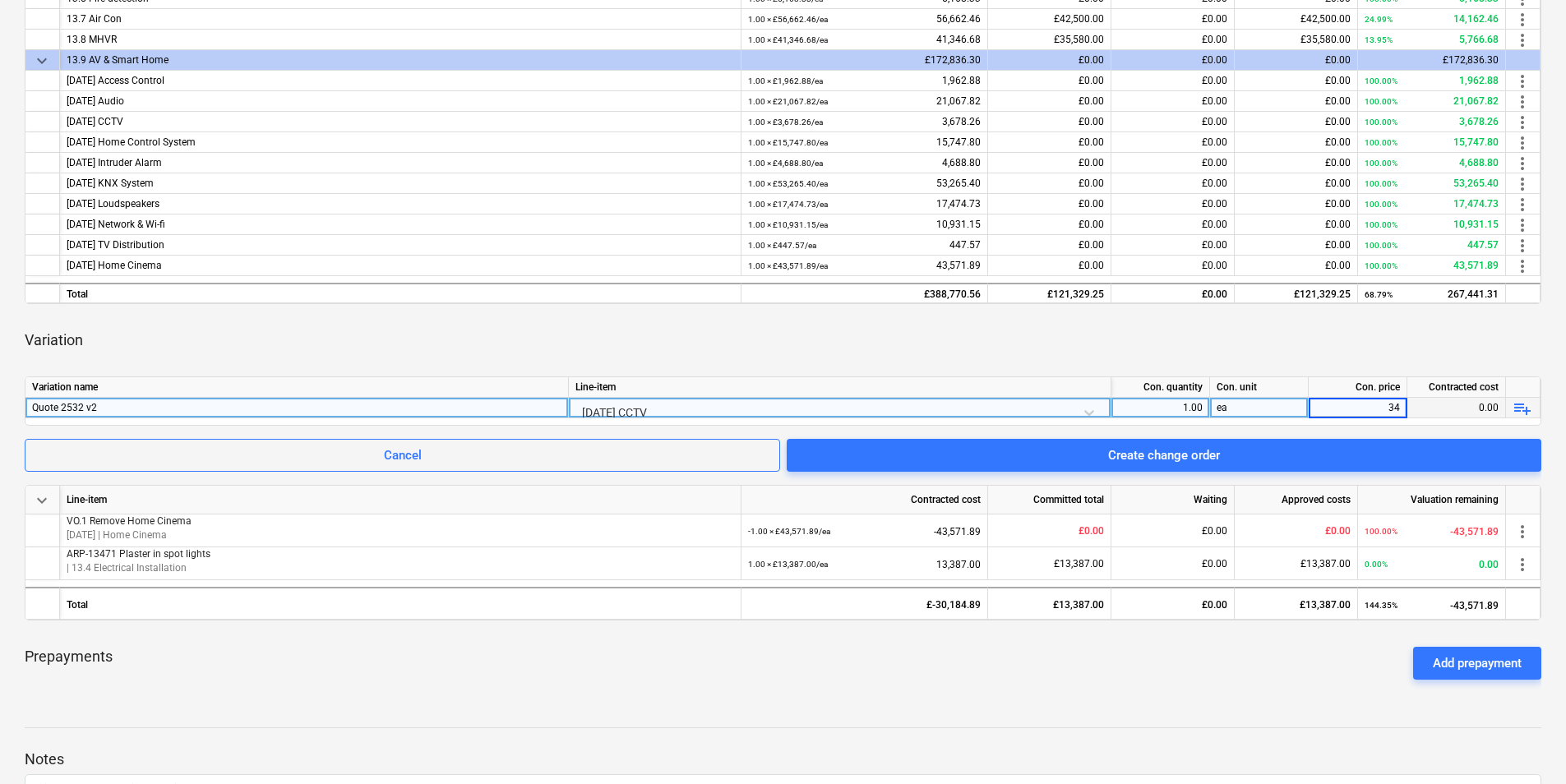
type input "343"
type input "676.66"
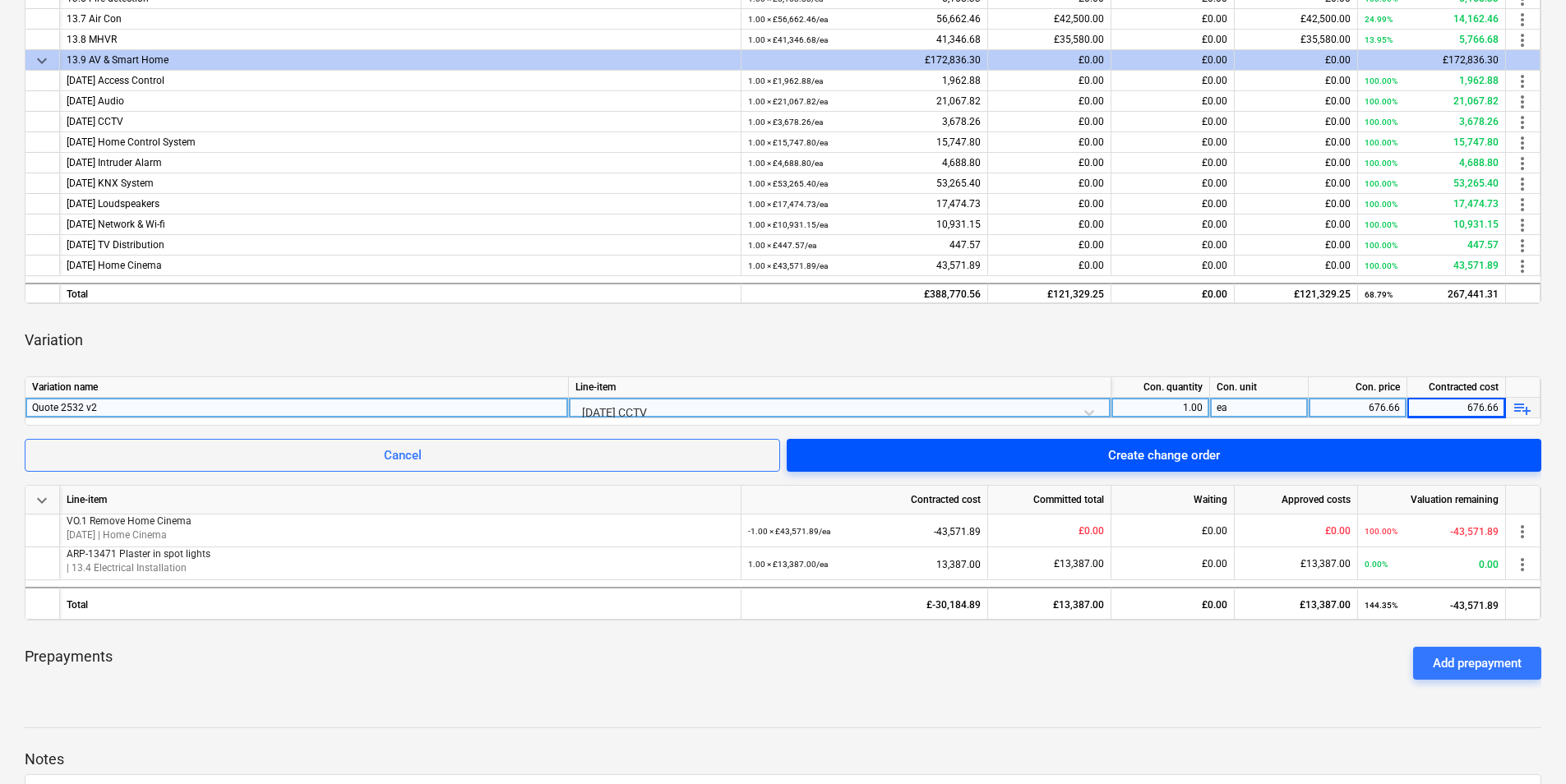
click at [1056, 446] on span "Create change order" at bounding box center [1163, 455] width 715 height 21
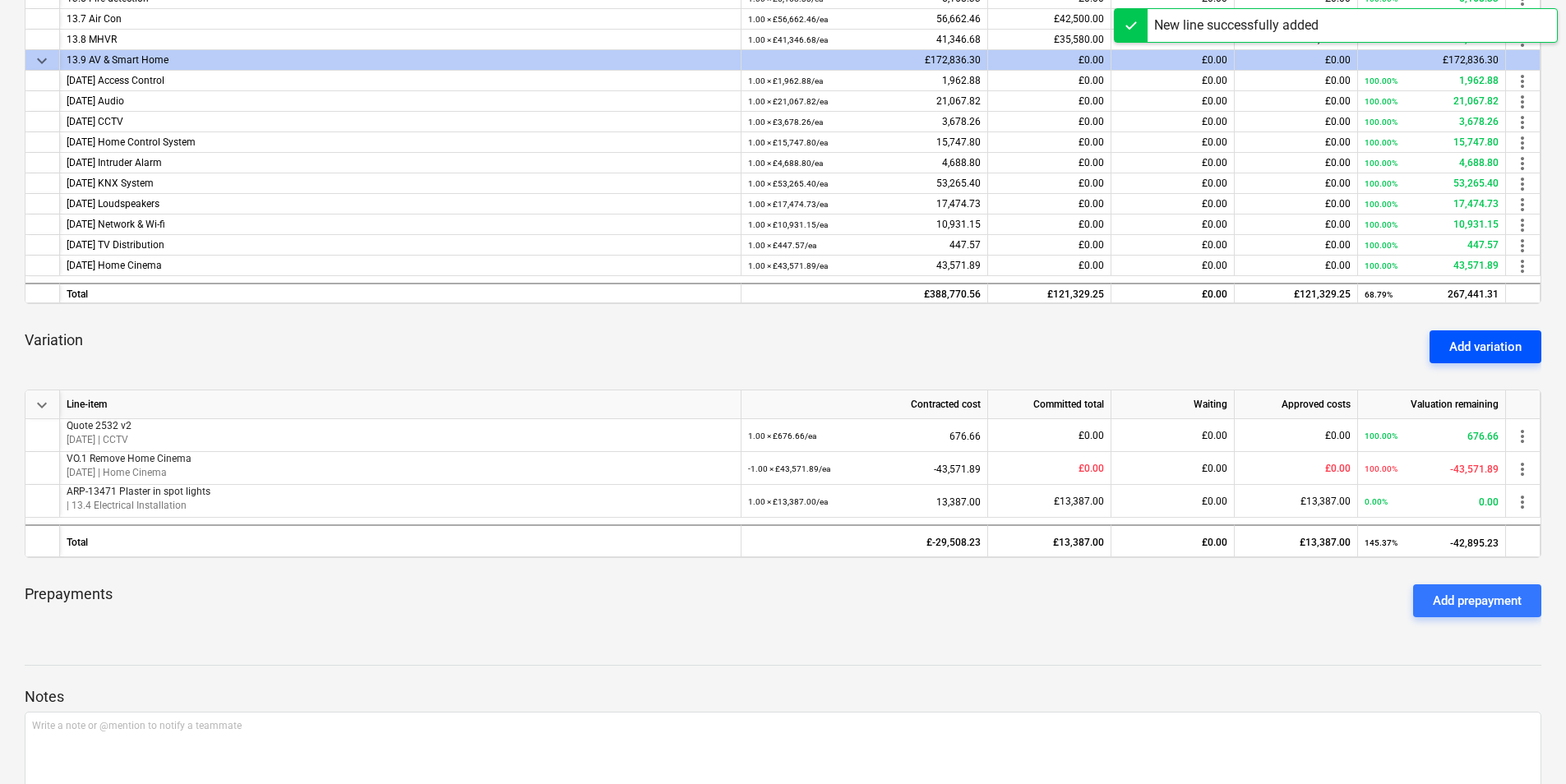
click at [1506, 349] on div "Add variation" at bounding box center [1485, 346] width 72 height 21
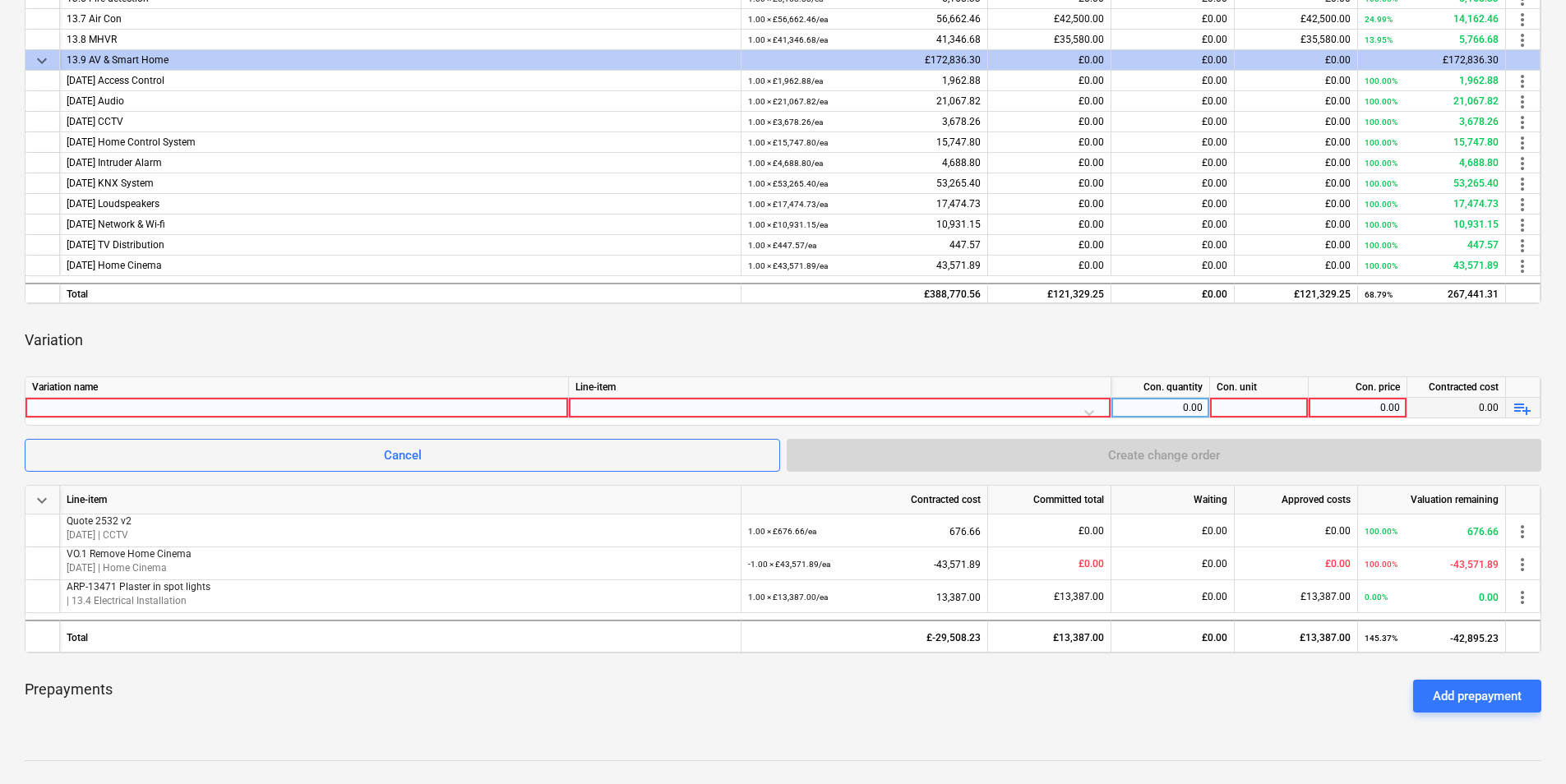
click at [198, 407] on div at bounding box center [297, 408] width 529 height 20
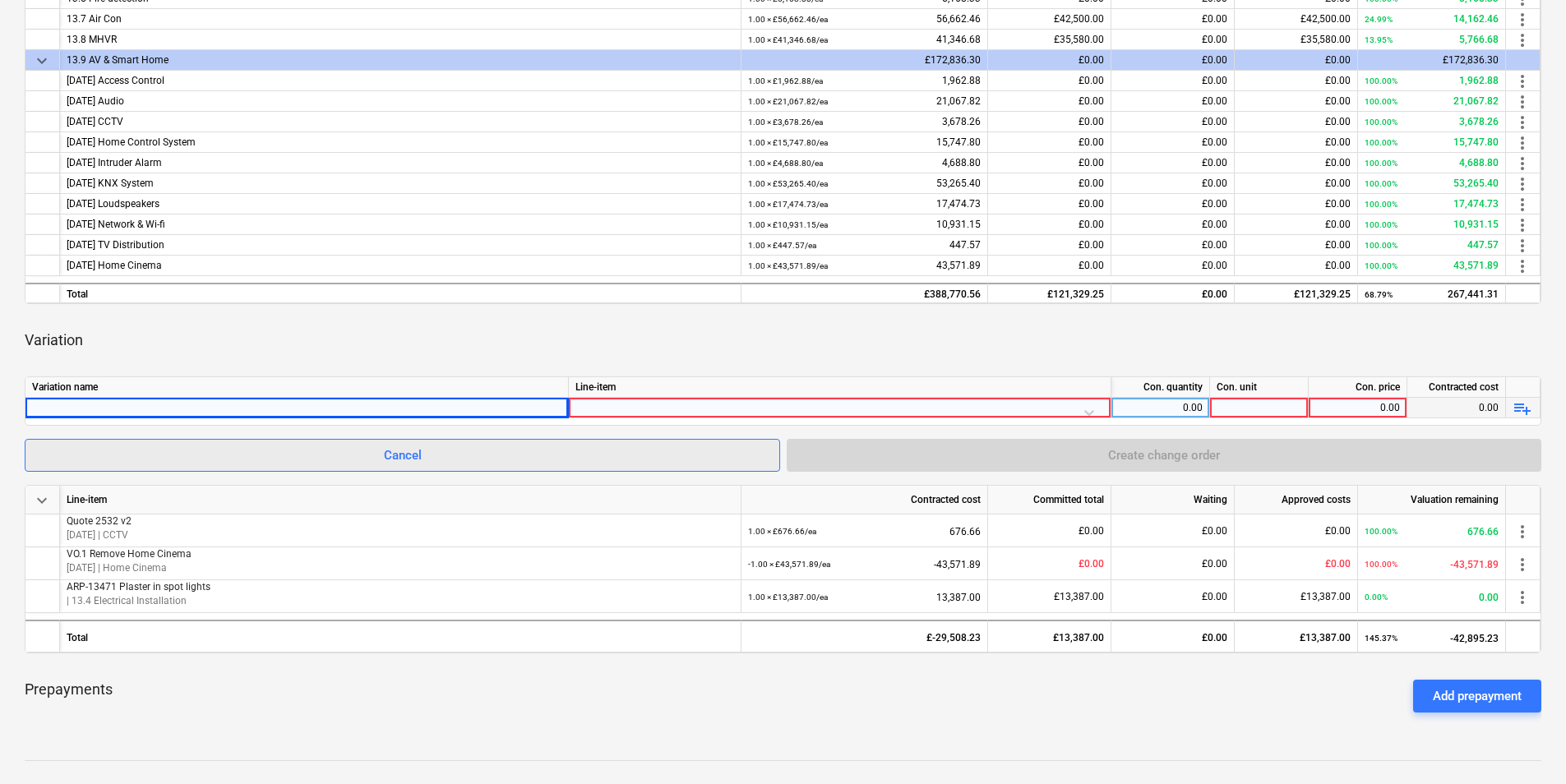
drag, startPoint x: 150, startPoint y: 521, endPoint x: 108, endPoint y: 464, distance: 70.8
click at [0, 400] on html "Projects Contacts Company Consolidated Invoices Inbox Approvals format_size key…" at bounding box center [783, 8] width 1566 height 784
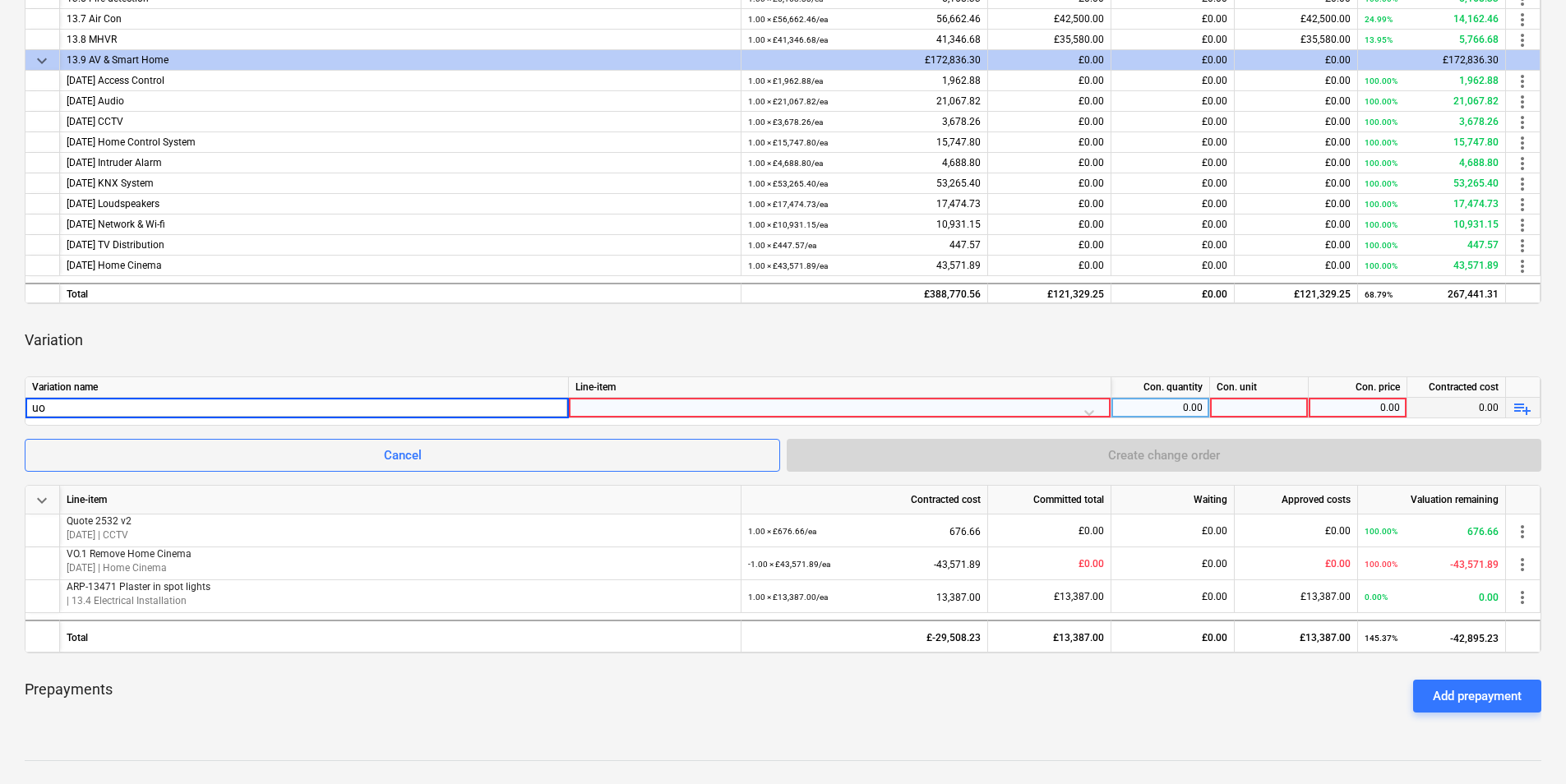
type input "u"
type input "Quote 2532 v2"
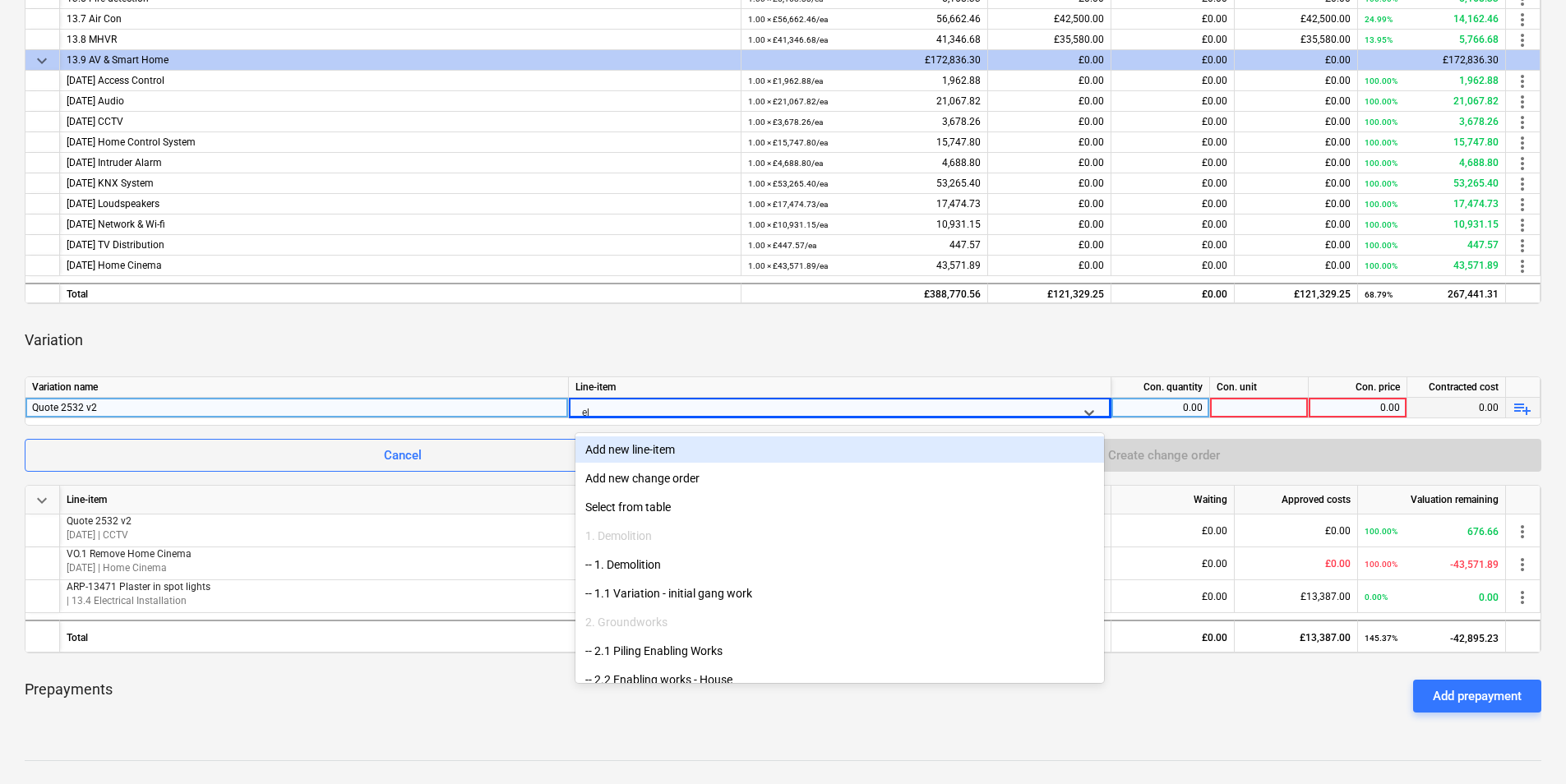
type input "ele"
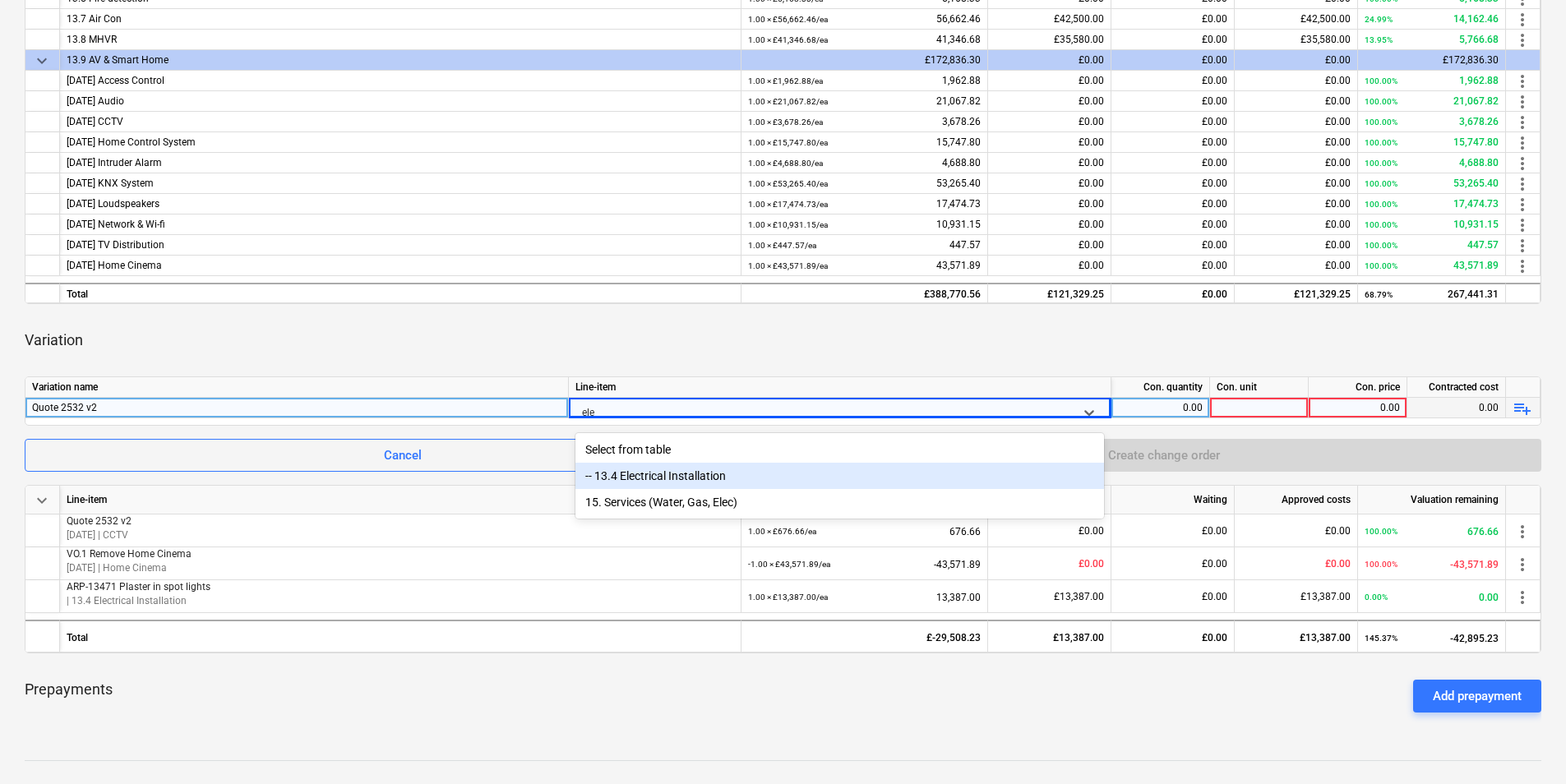
click at [667, 475] on div "-- 13.4 Electrical Installation" at bounding box center [839, 476] width 528 height 27
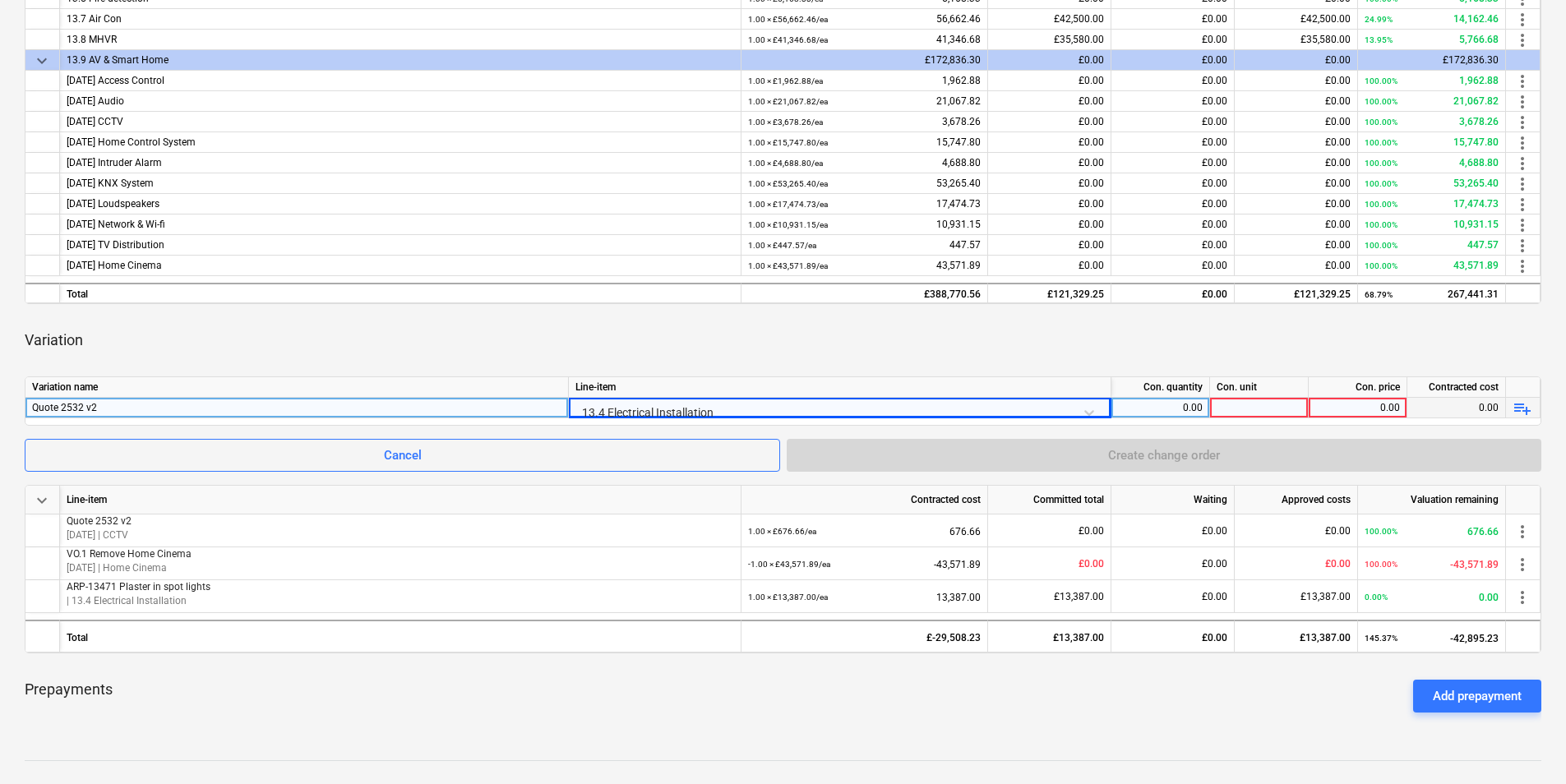
click at [1171, 409] on div "0.00" at bounding box center [1160, 408] width 84 height 20
type input "1"
type input "ea"
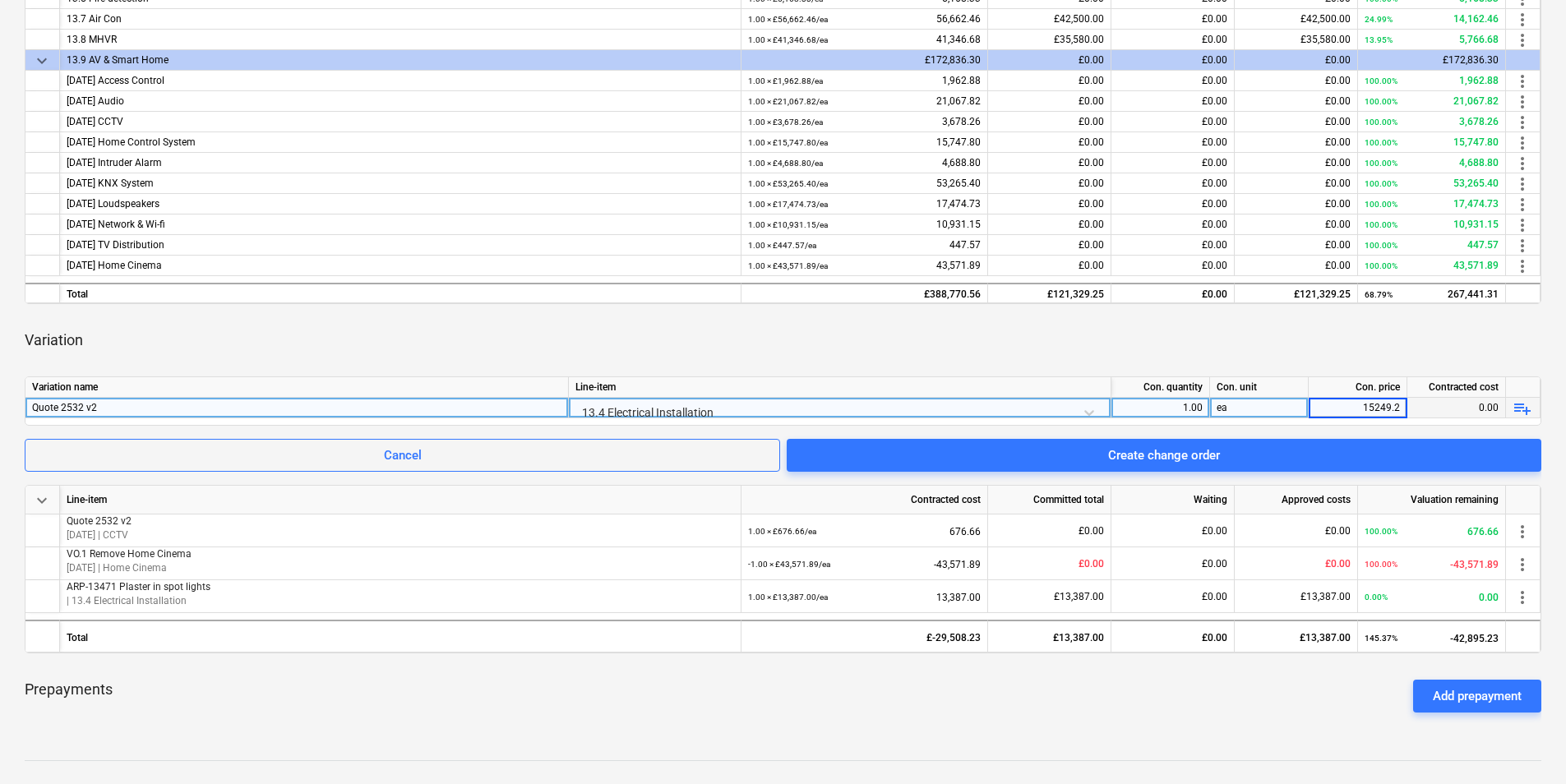
type input "15249.25"
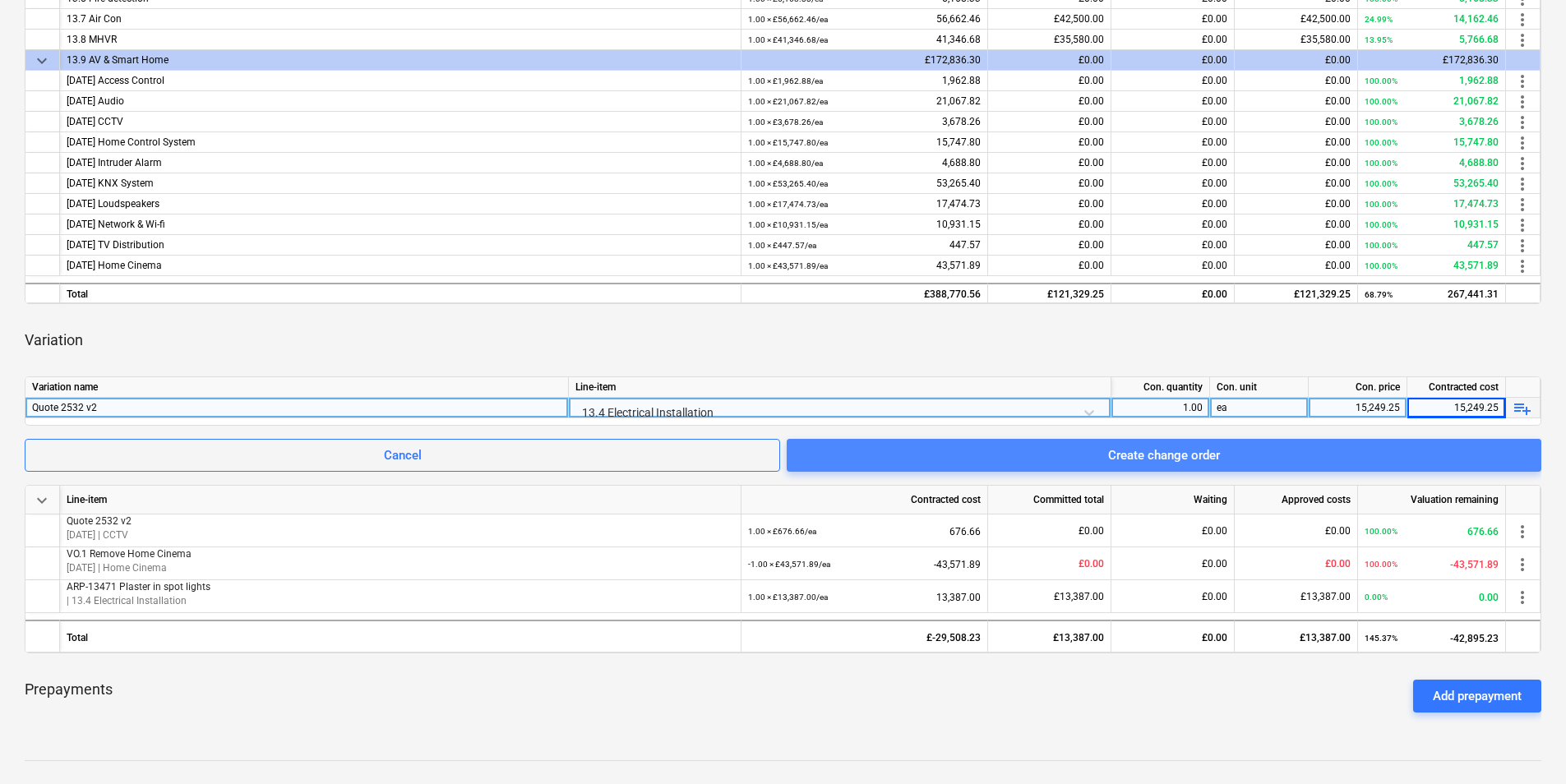
click at [1139, 457] on div "Create change order" at bounding box center [1164, 455] width 112 height 21
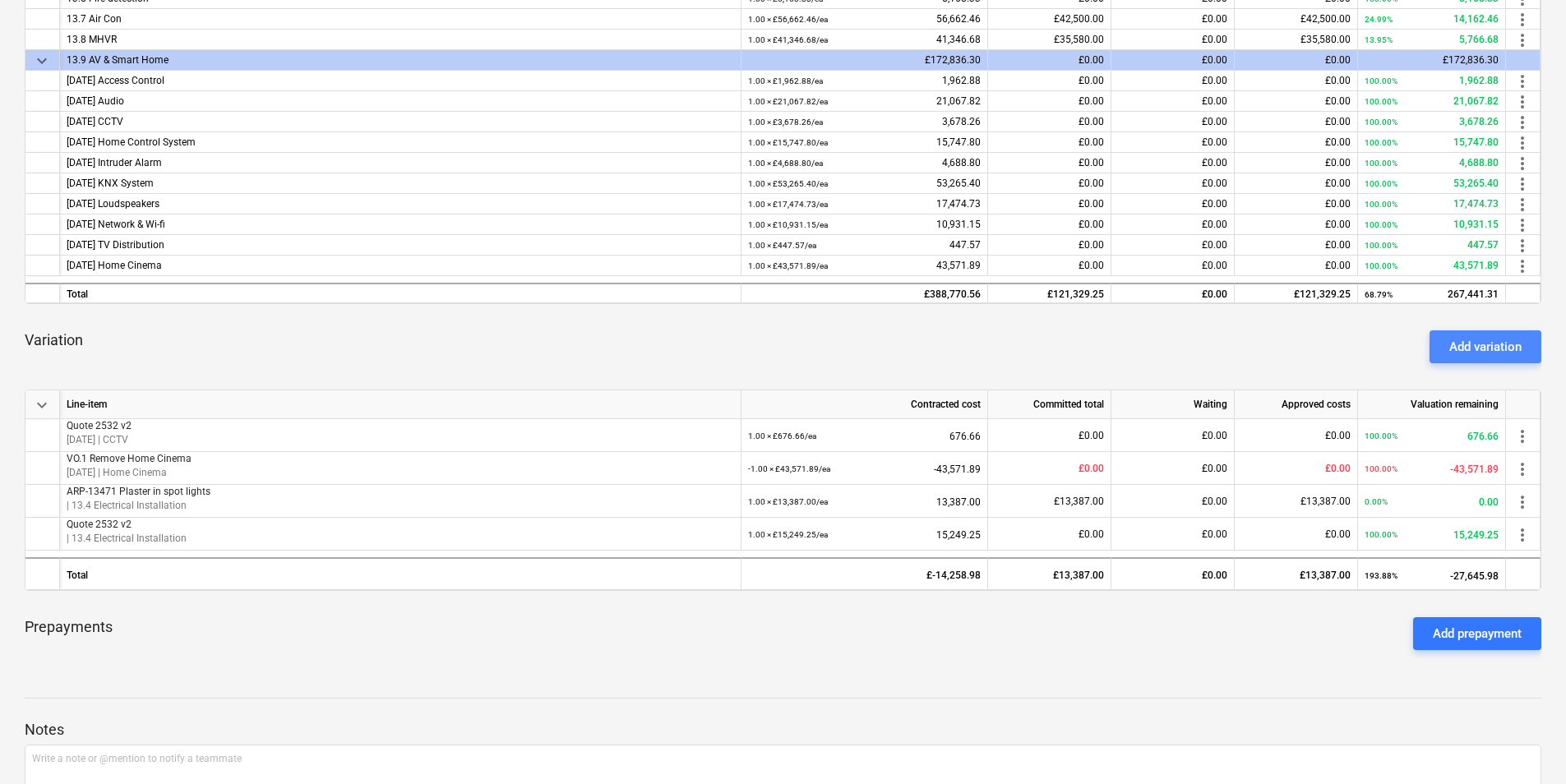
click at [1503, 345] on div "Add variation" at bounding box center [1485, 346] width 72 height 21
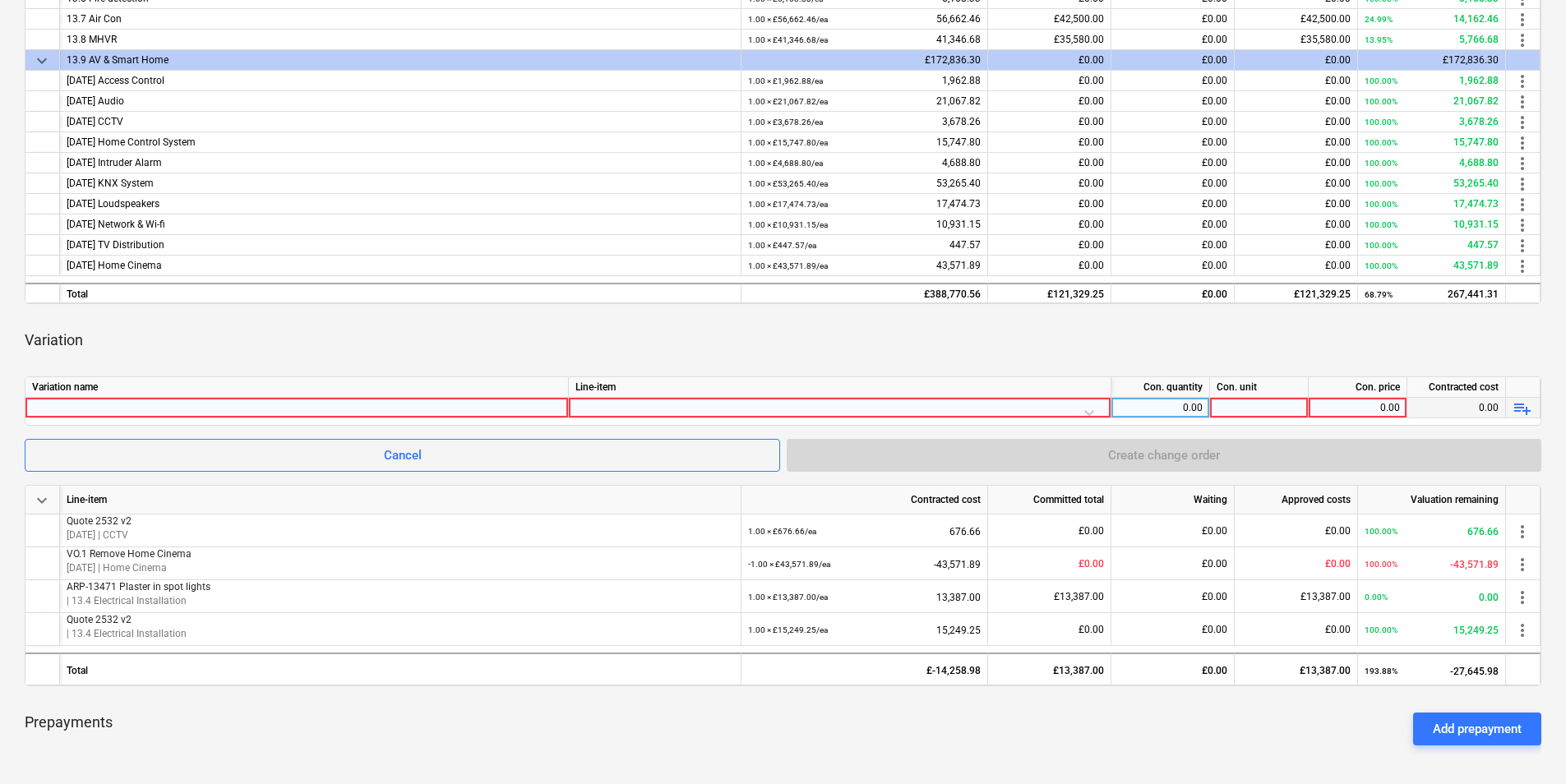
click at [116, 411] on div at bounding box center [297, 408] width 529 height 20
type input "Quote 2532 v2"
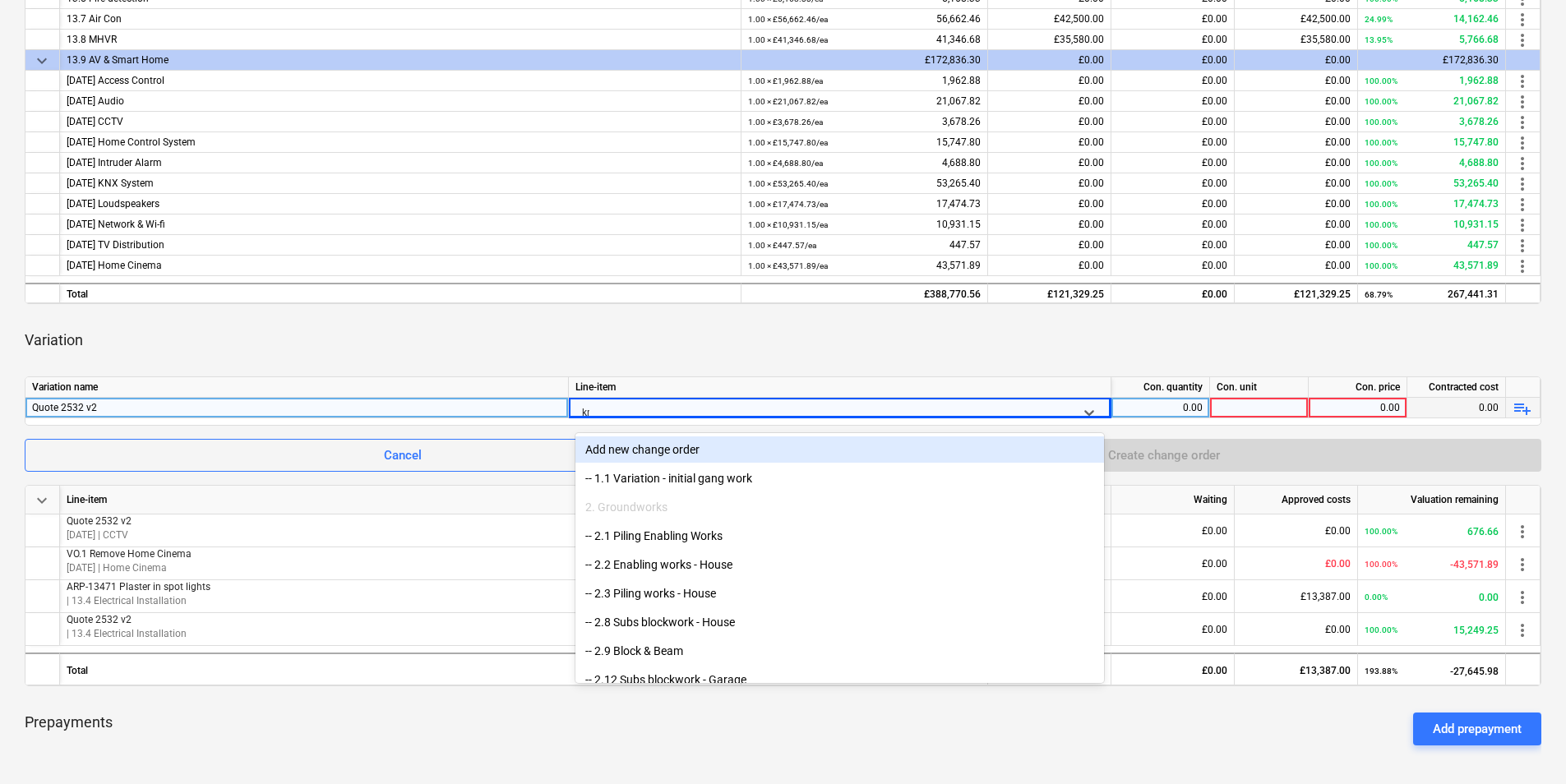
type input "knx"
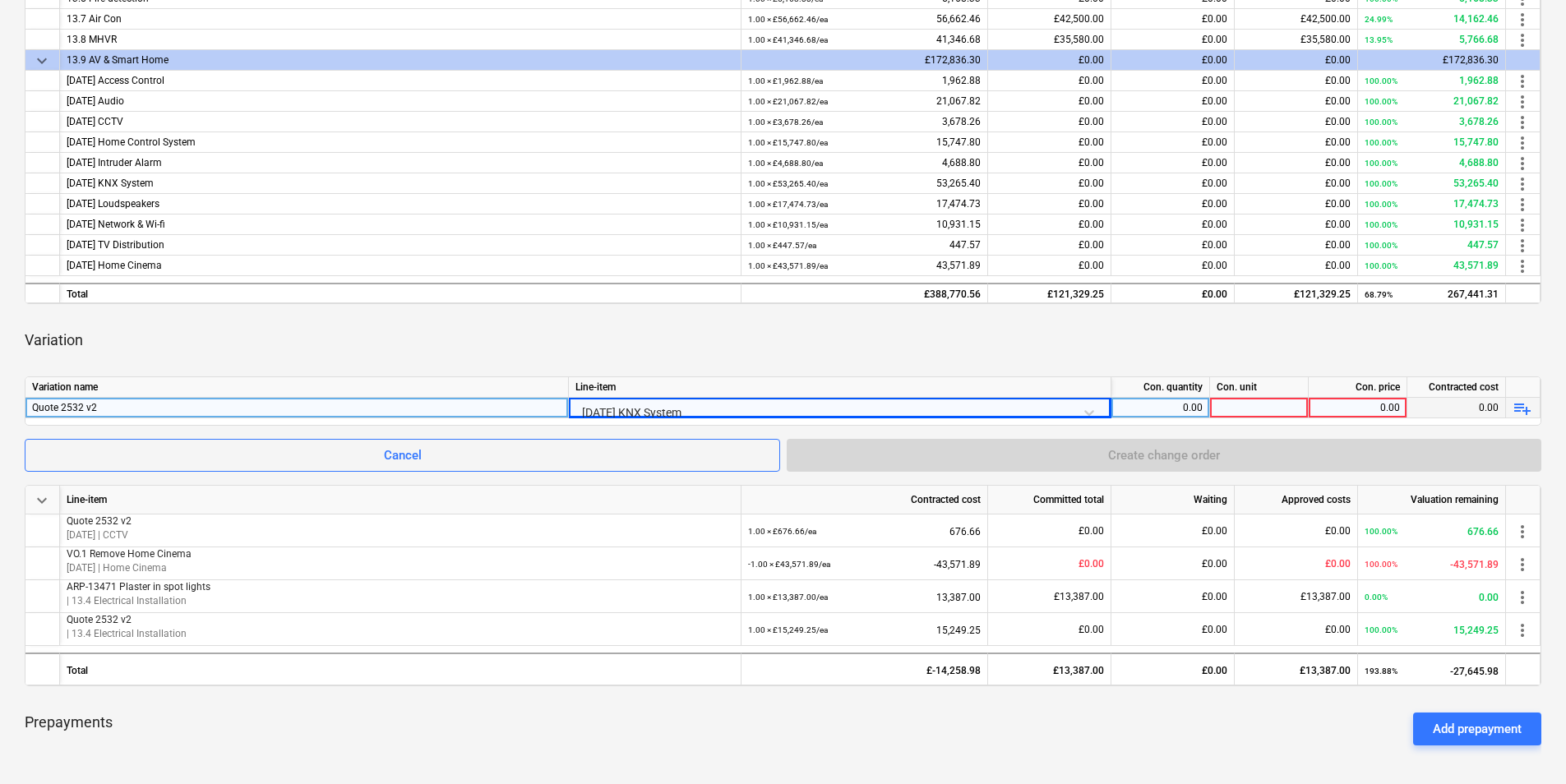
click at [1180, 401] on div "0.00" at bounding box center [1160, 408] width 84 height 20
type input "1"
type input "ea"
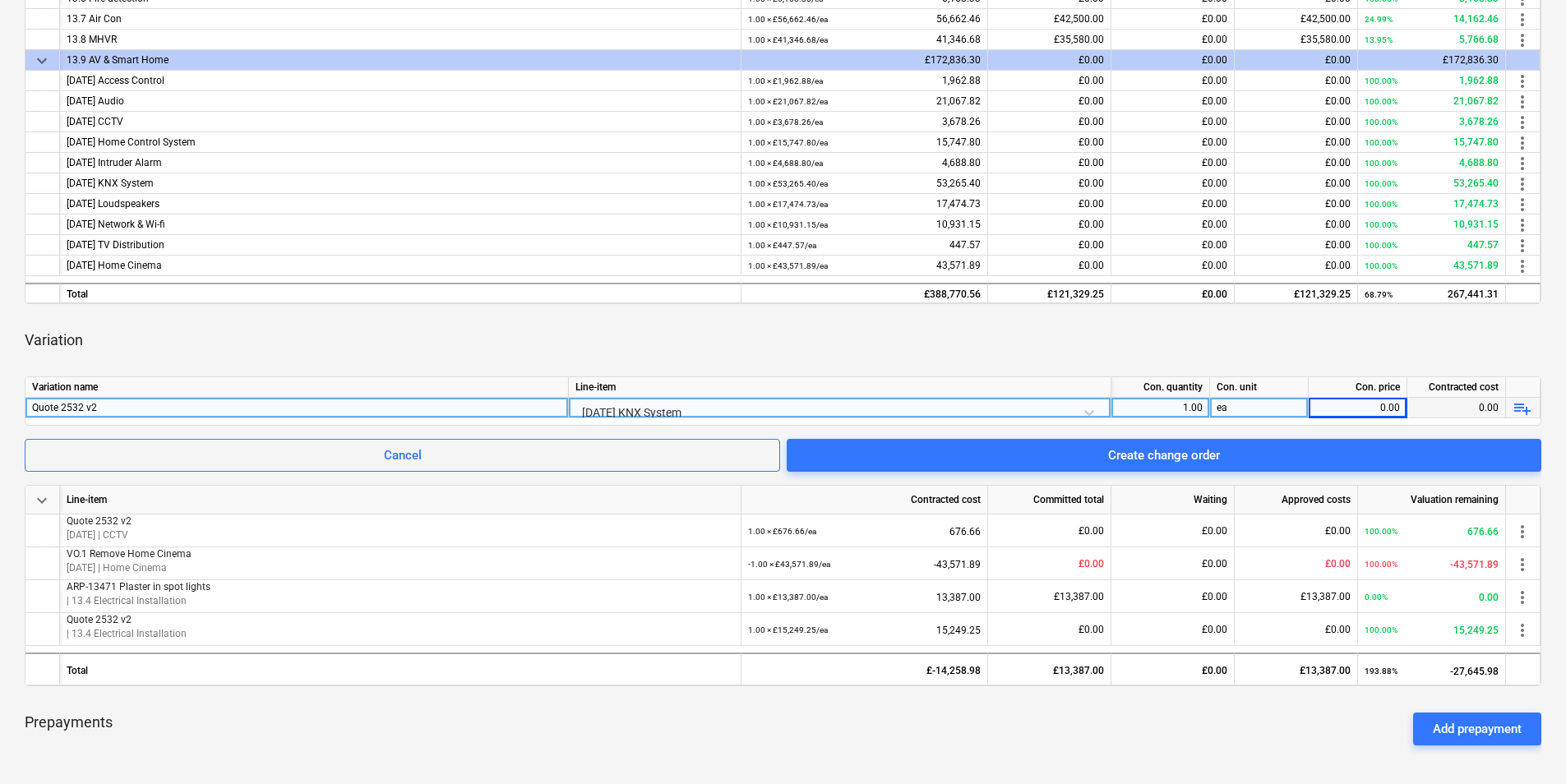
click at [1355, 409] on div "0.00" at bounding box center [1357, 408] width 84 height 20
type input "17647.13"
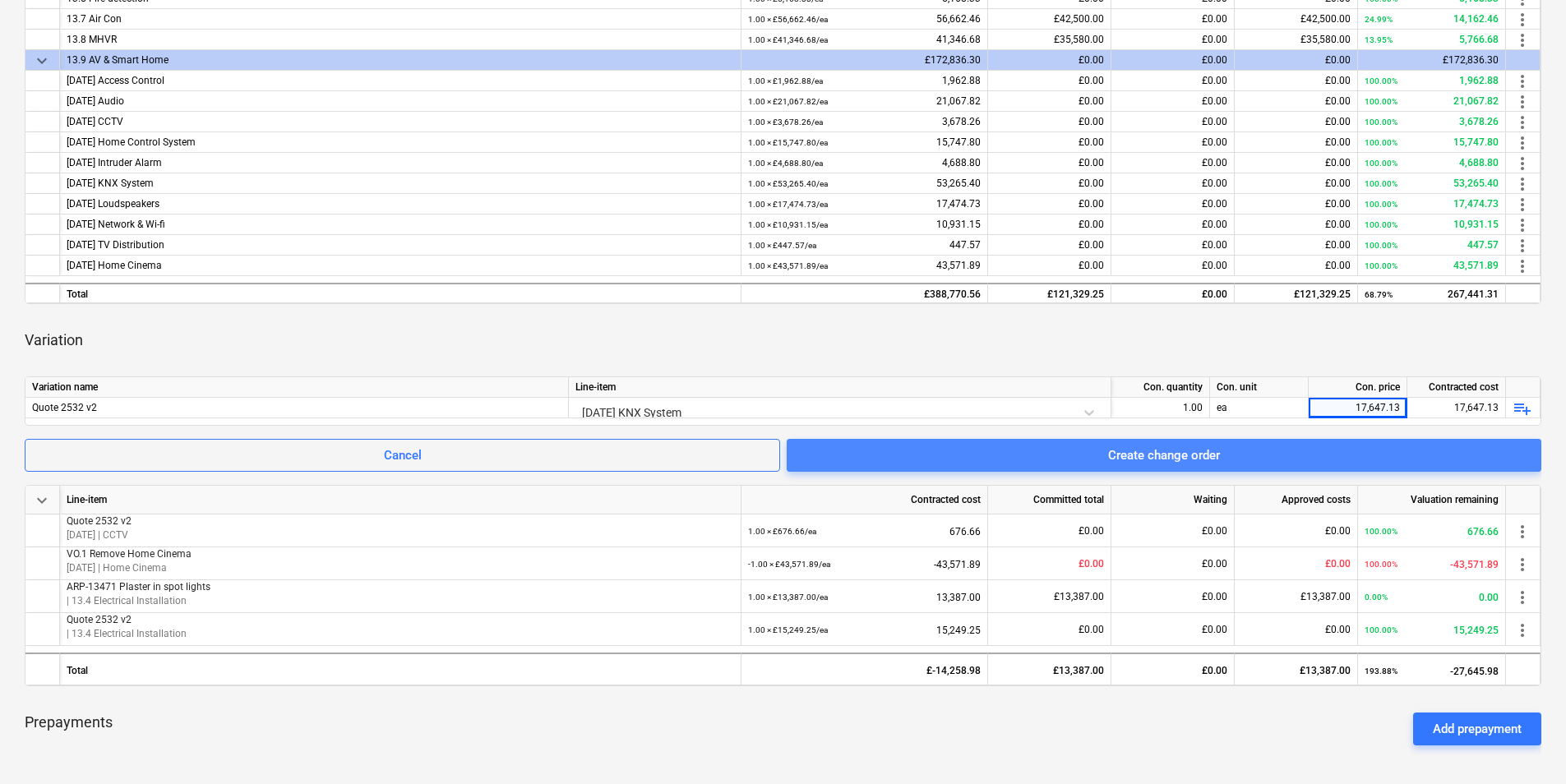
click at [1246, 453] on span "Create change order" at bounding box center [1163, 455] width 715 height 21
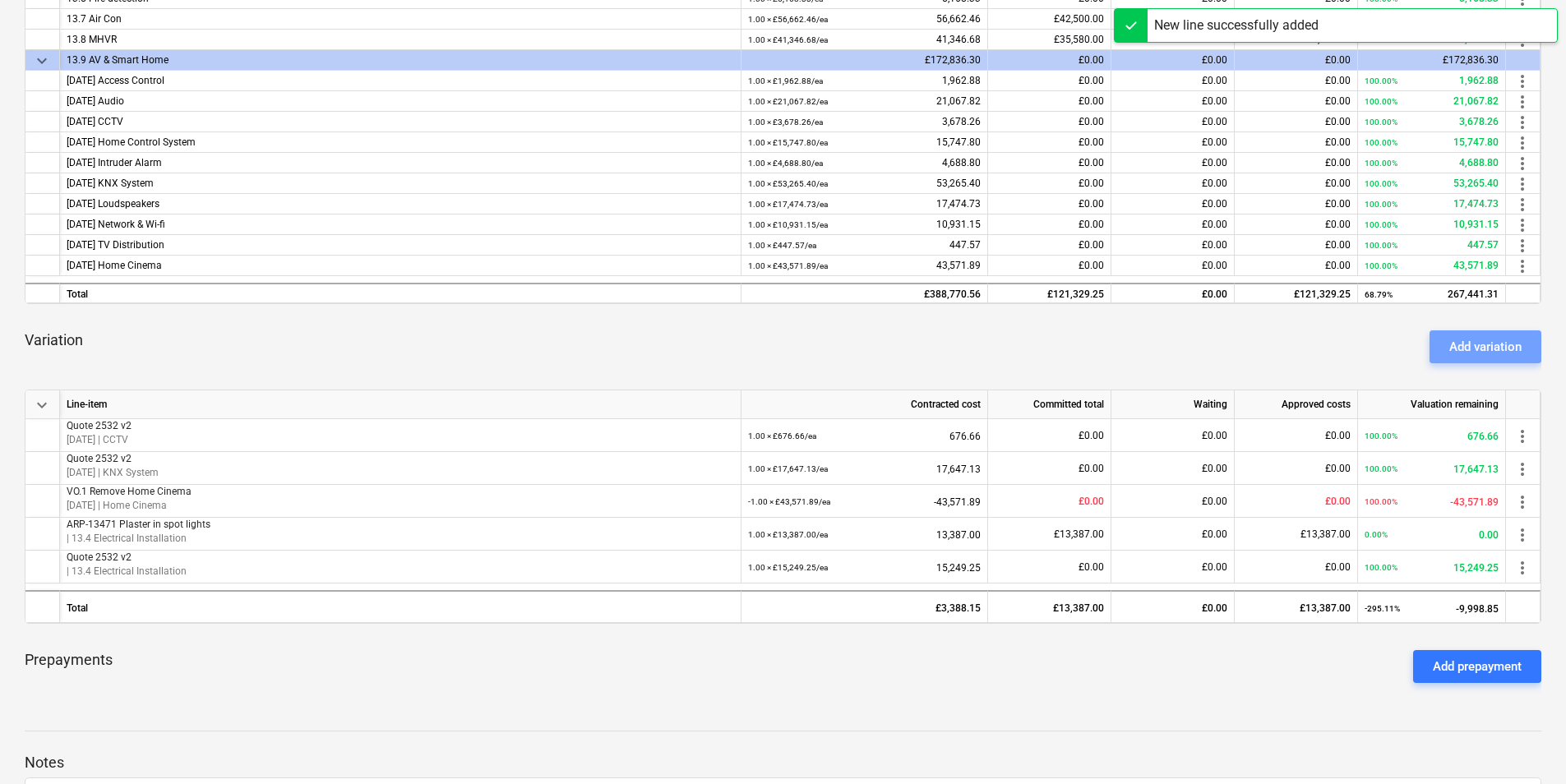
click at [1453, 355] on div "Add variation" at bounding box center [1485, 346] width 72 height 21
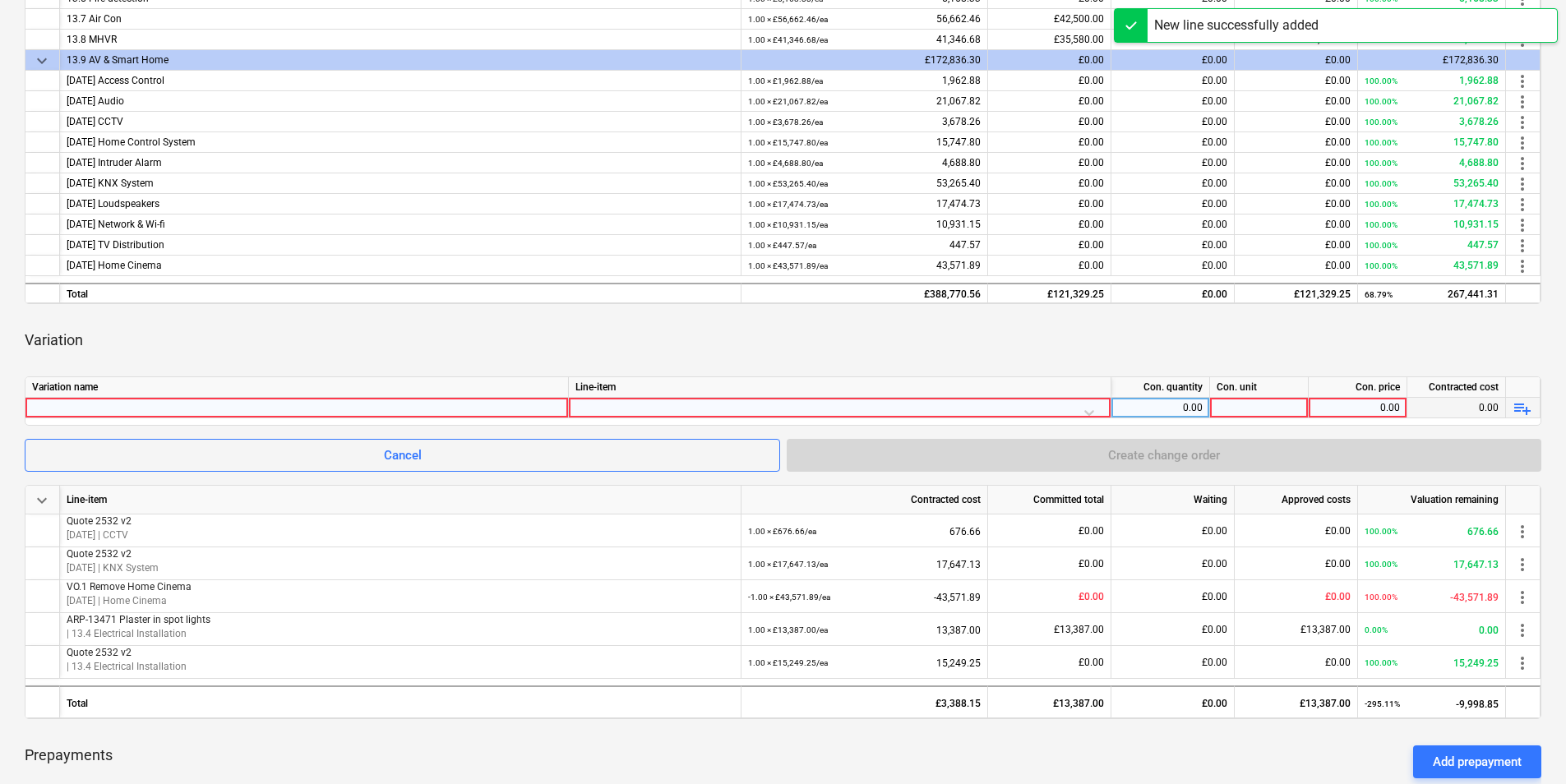
click at [160, 408] on div at bounding box center [297, 408] width 529 height 20
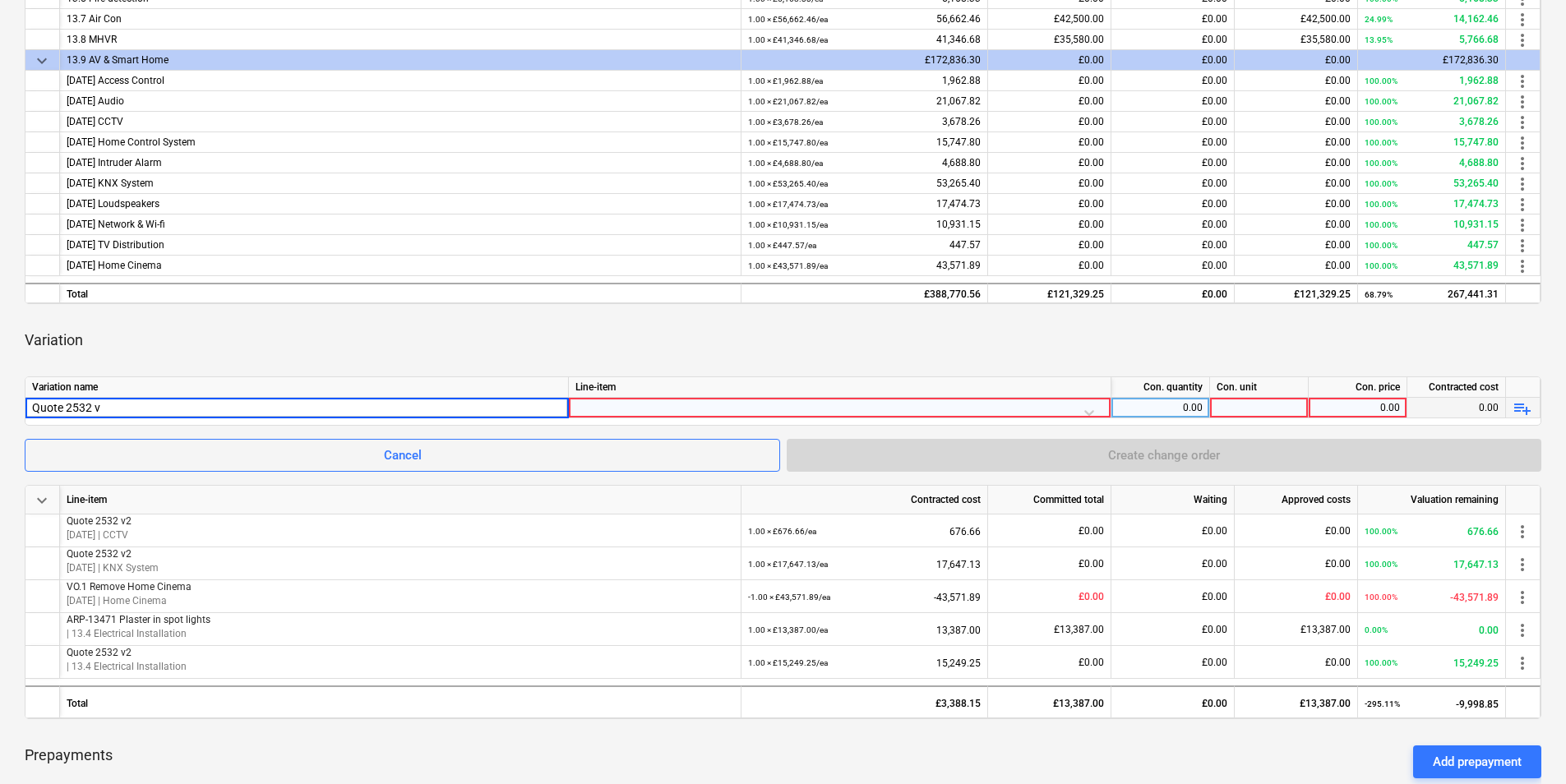
type input "Quote 2532 v2"
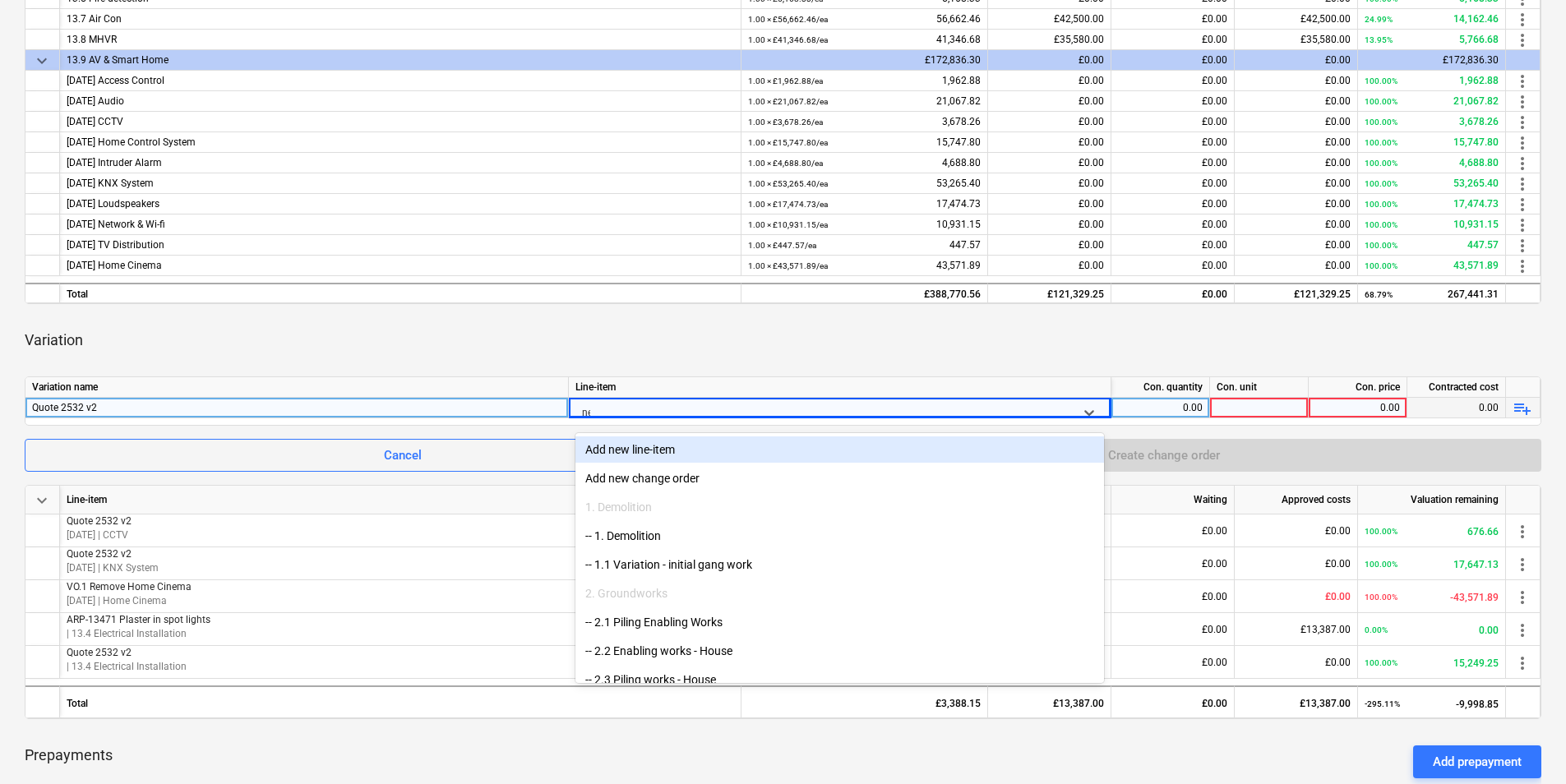
type input "net"
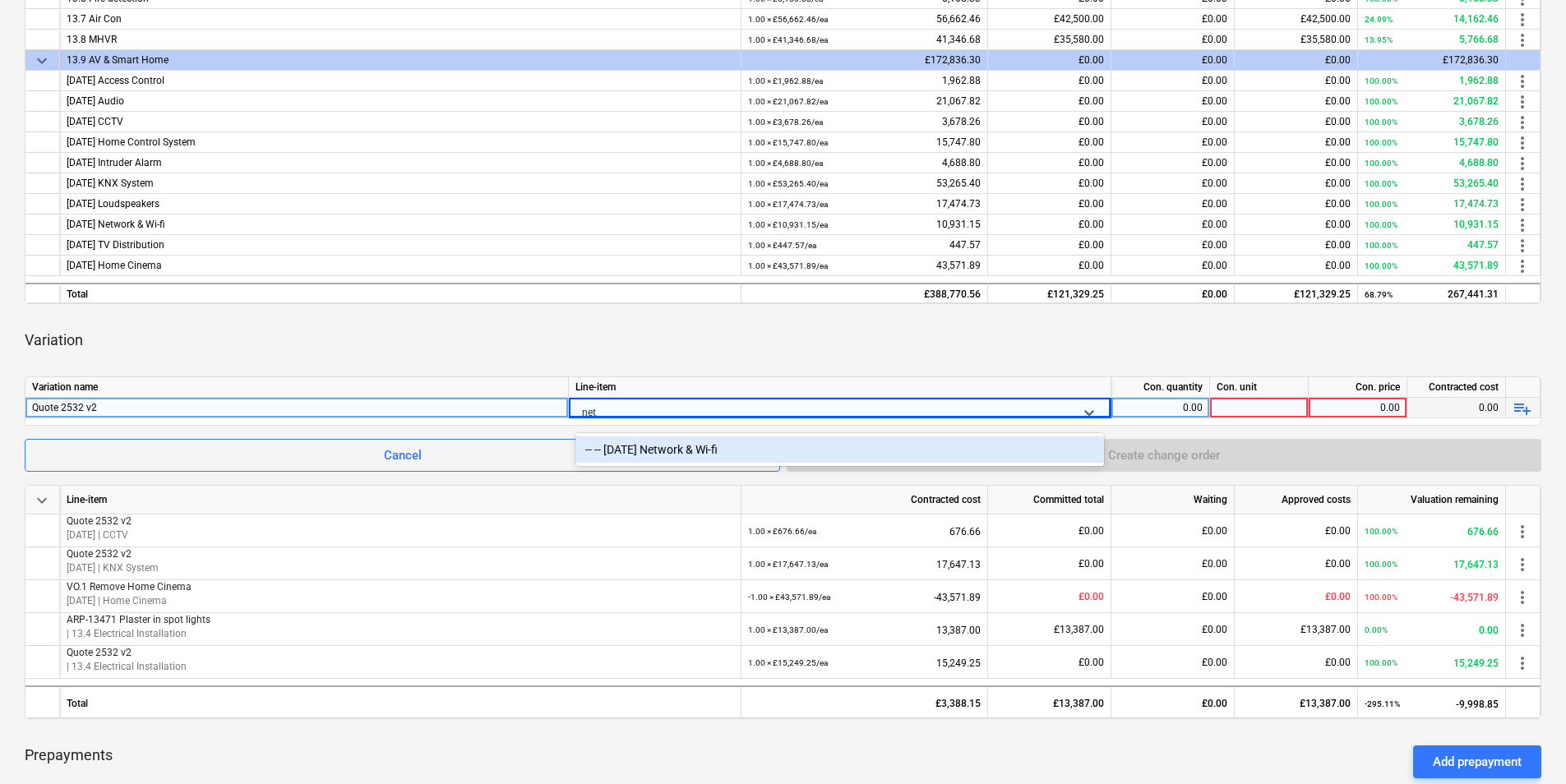
click at [774, 447] on div "-- -- [DATE] Network & Wi-fi" at bounding box center [839, 449] width 528 height 27
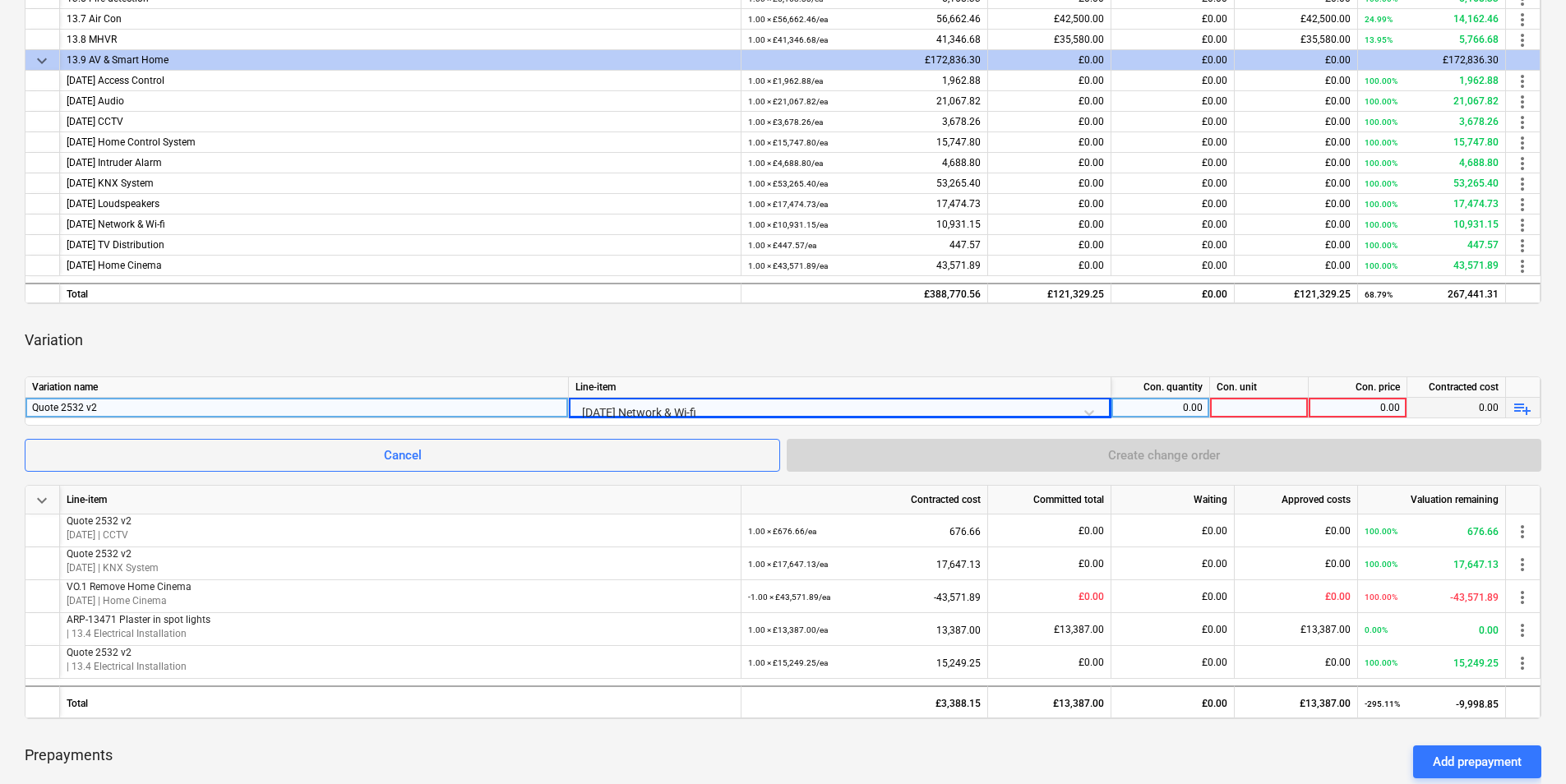
click at [1183, 406] on div "0.00" at bounding box center [1160, 408] width 84 height 20
type input "1"
type input "ea"
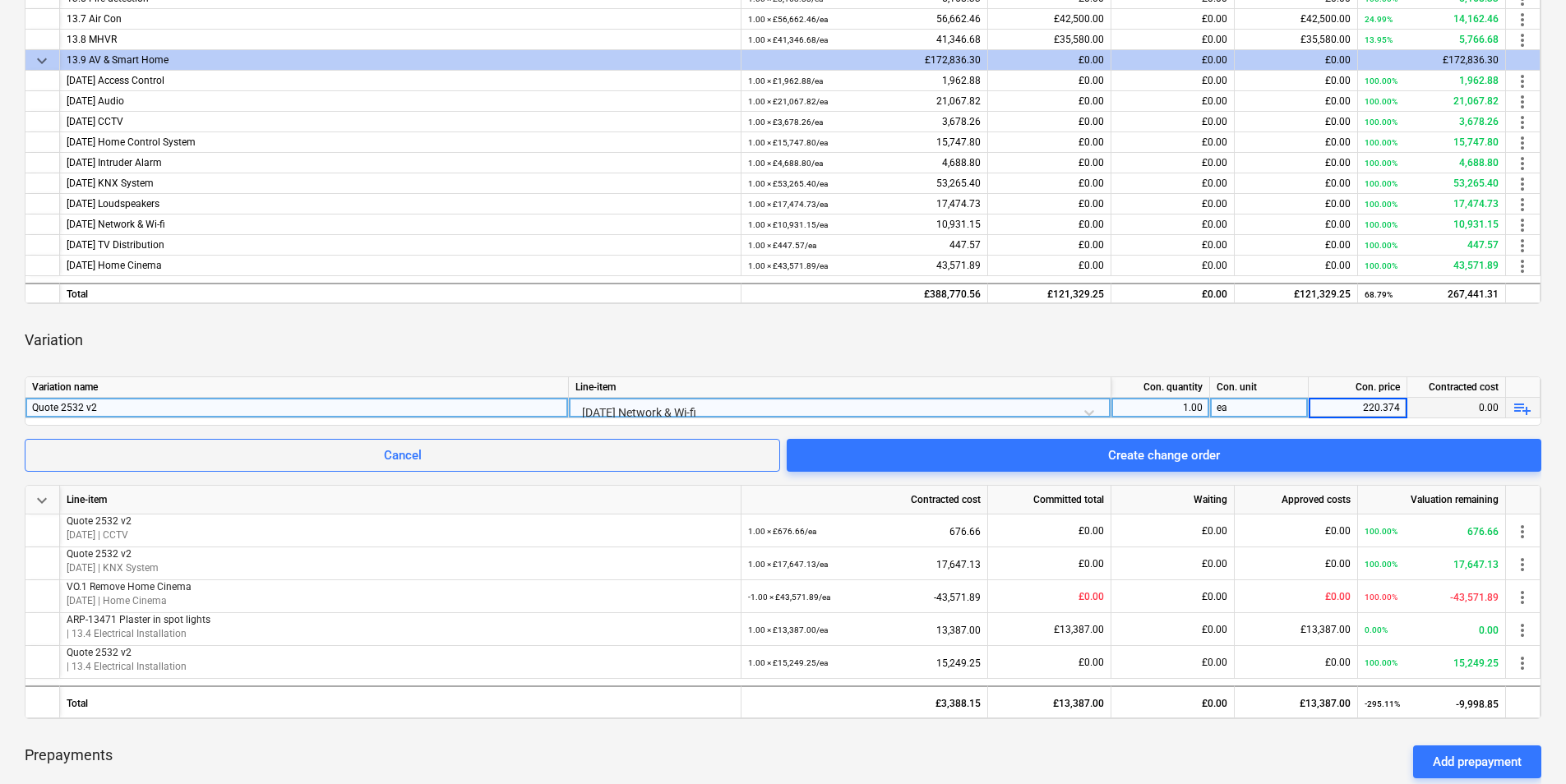
type input "220.37"
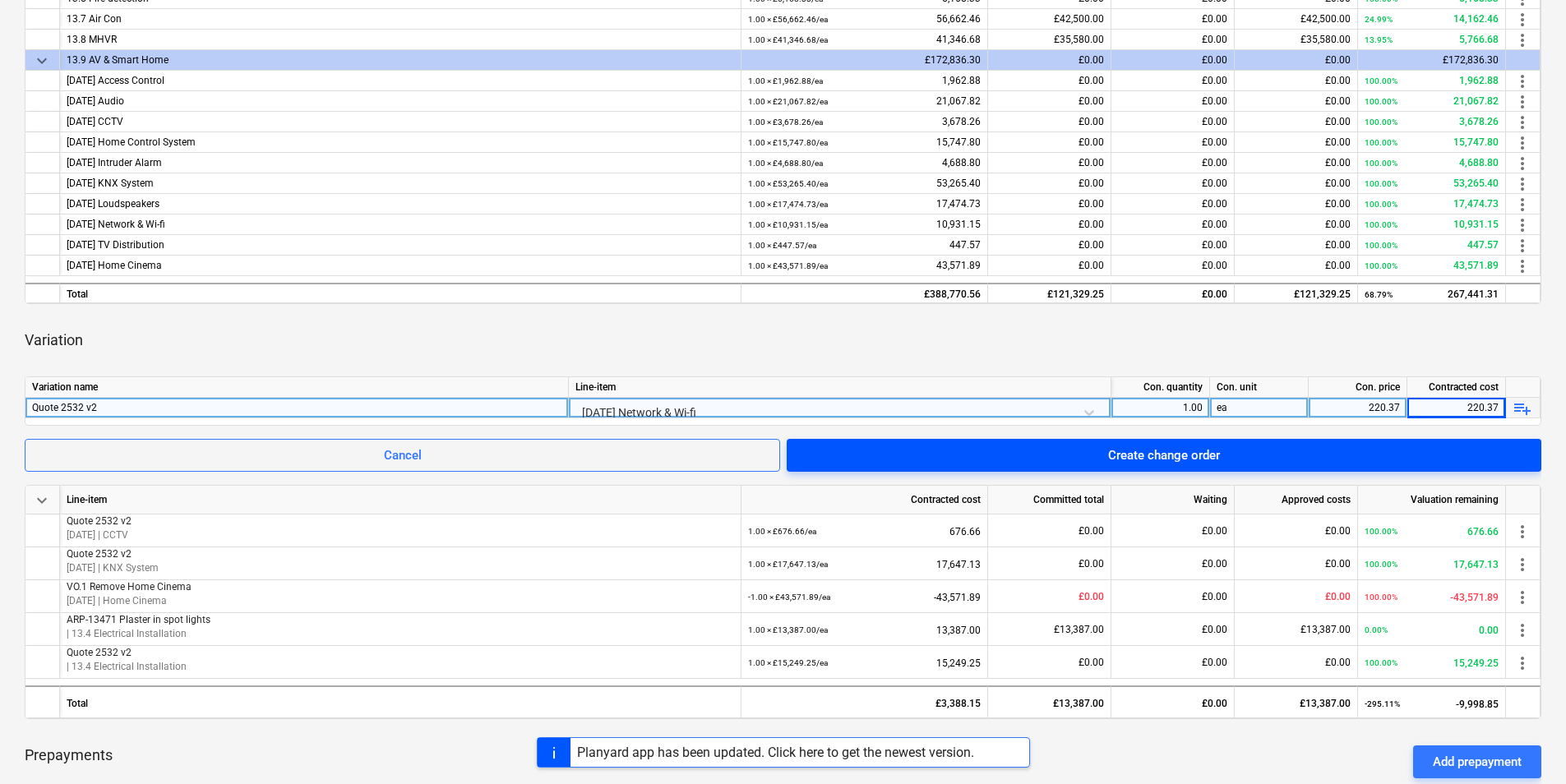
click at [1166, 456] on div "Create change order" at bounding box center [1164, 455] width 112 height 21
